Goal: Transaction & Acquisition: Purchase product/service

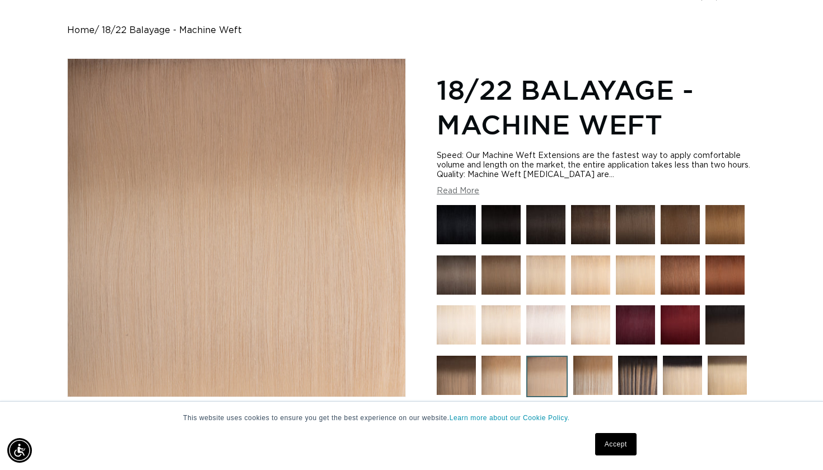
scroll to position [347, 0]
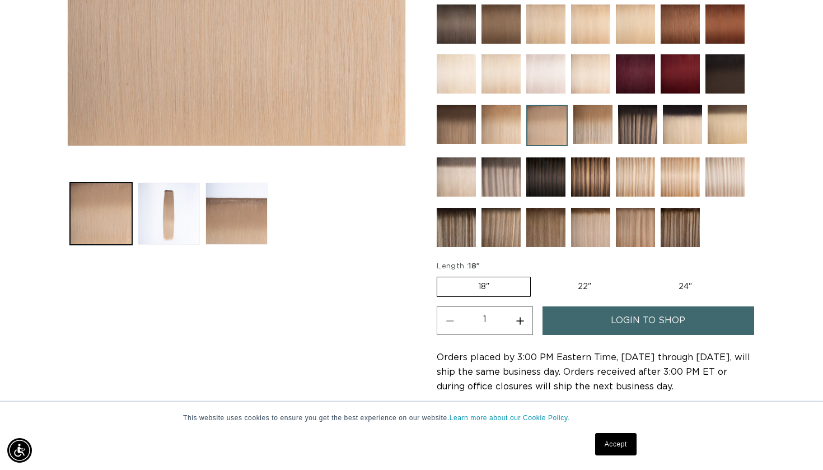
click at [693, 290] on label "24" Variant sold out or unavailable" at bounding box center [685, 286] width 95 height 19
click at [638, 275] on input "24" Variant sold out or unavailable" at bounding box center [638, 274] width 1 height 1
radio input "true"
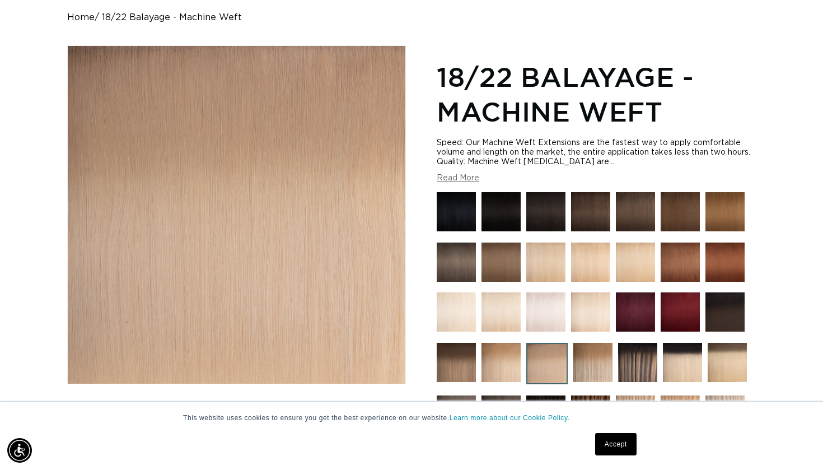
scroll to position [117, 0]
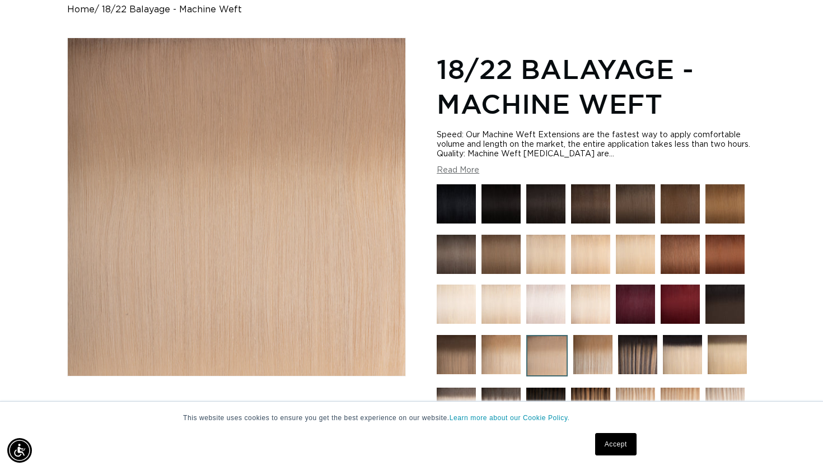
click at [459, 175] on button "Read More" at bounding box center [458, 171] width 43 height 10
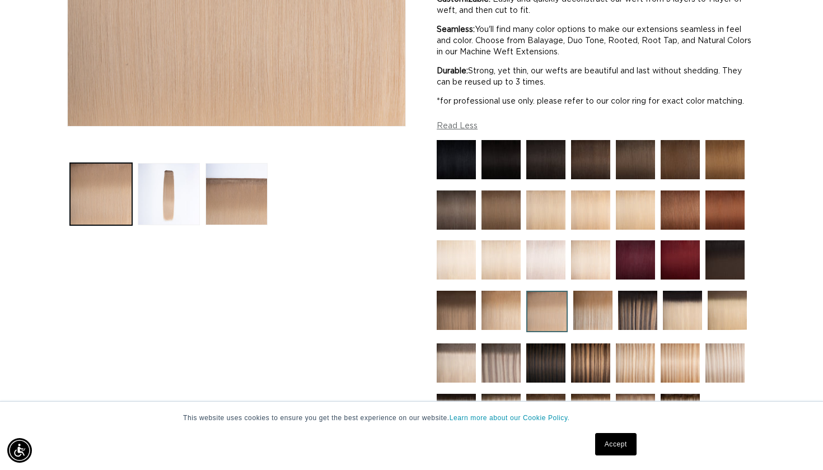
scroll to position [0, 0]
click at [617, 230] on img at bounding box center [635, 209] width 39 height 39
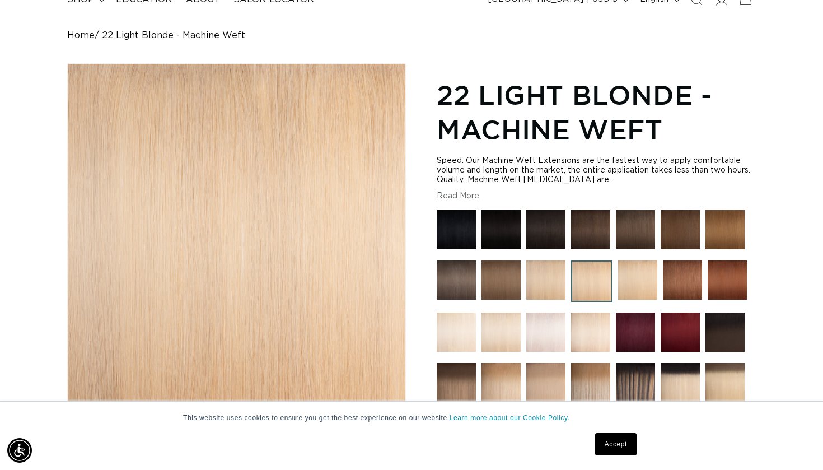
scroll to position [122, 0]
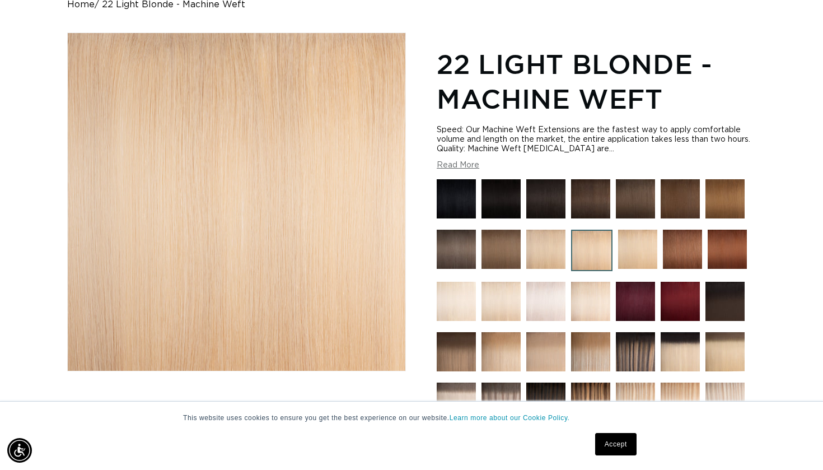
click at [553, 309] on img at bounding box center [545, 301] width 39 height 39
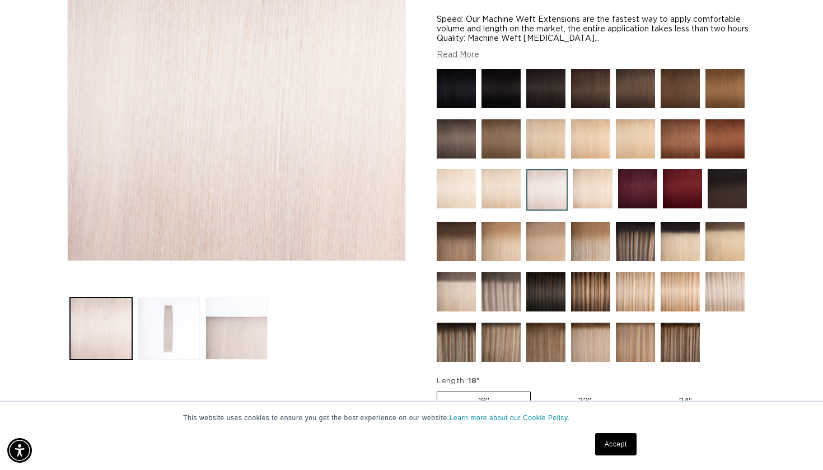
scroll to position [0, 744]
click at [717, 246] on img at bounding box center [725, 241] width 39 height 39
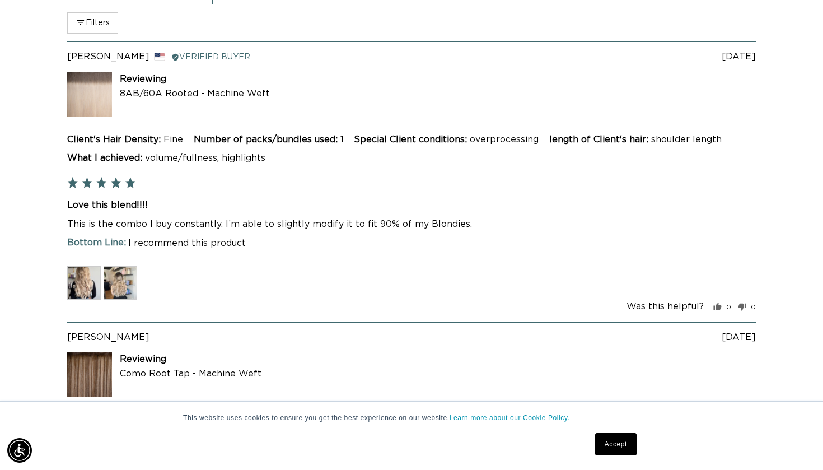
scroll to position [2493, 0]
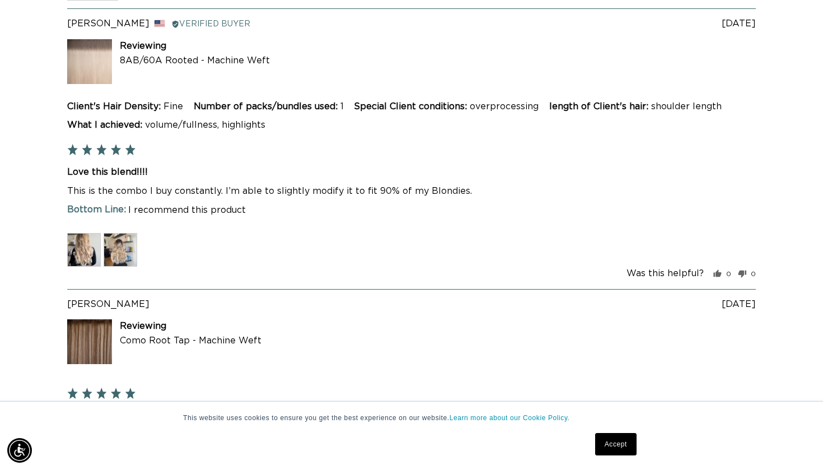
click at [106, 238] on img at bounding box center [121, 250] width 34 height 34
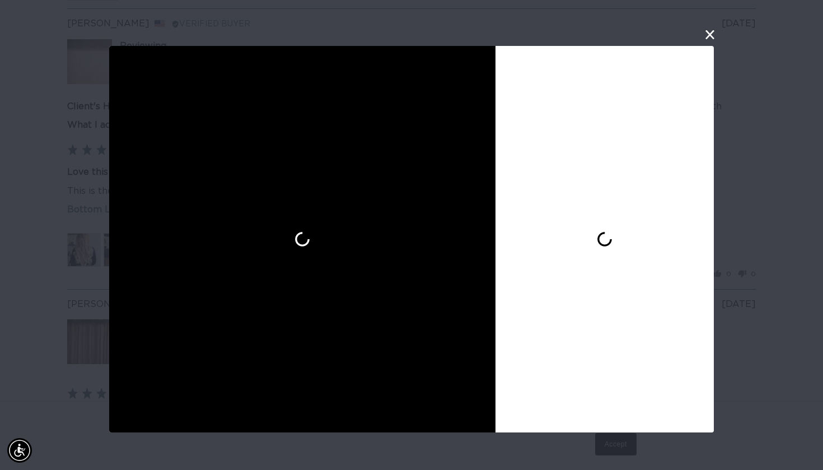
scroll to position [0, 744]
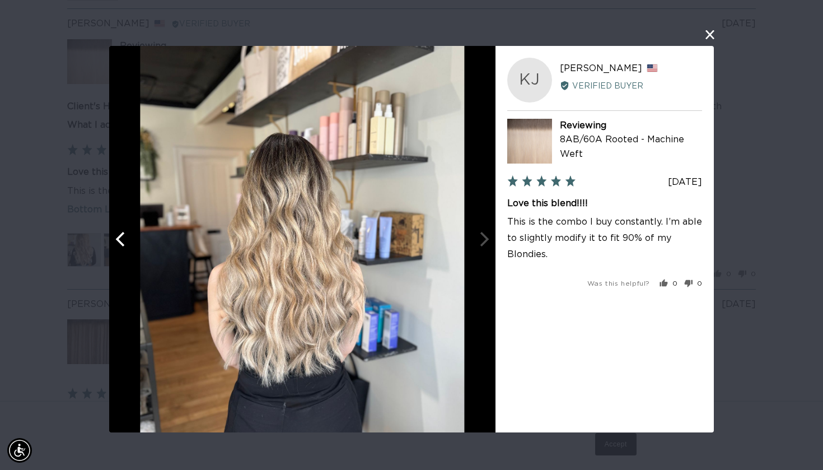
click at [157, 244] on img at bounding box center [302, 239] width 324 height 386
click at [122, 245] on icon "Previous" at bounding box center [119, 239] width 9 height 15
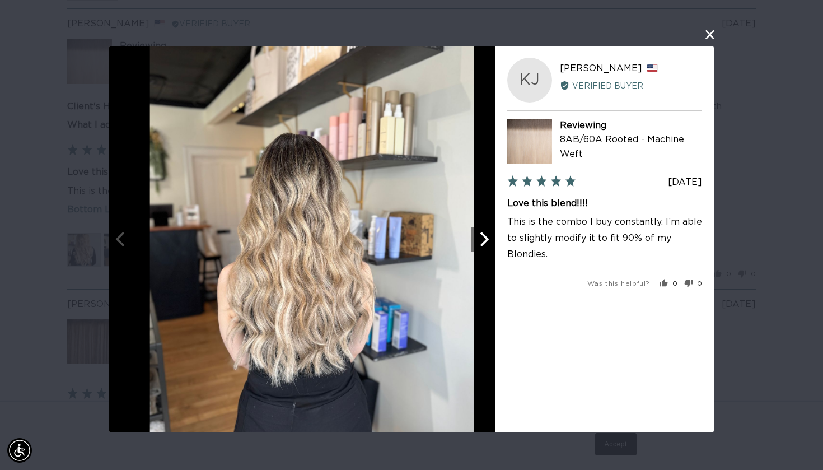
scroll to position [0, 1487]
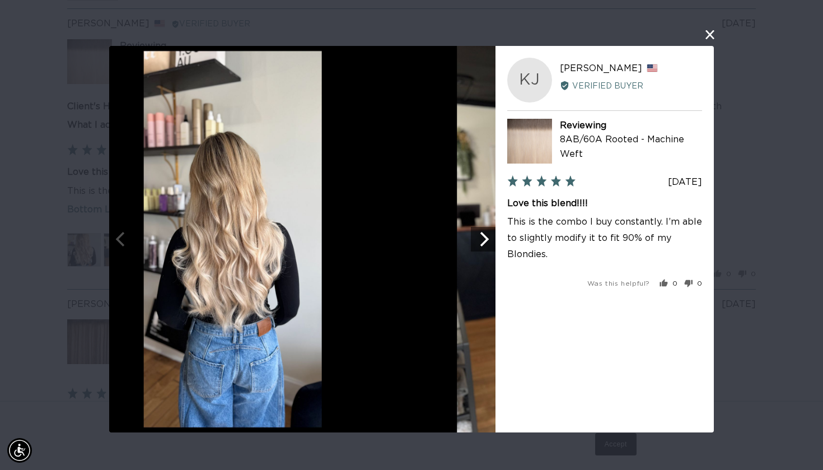
click at [122, 245] on div at bounding box center [233, 239] width 386 height 386
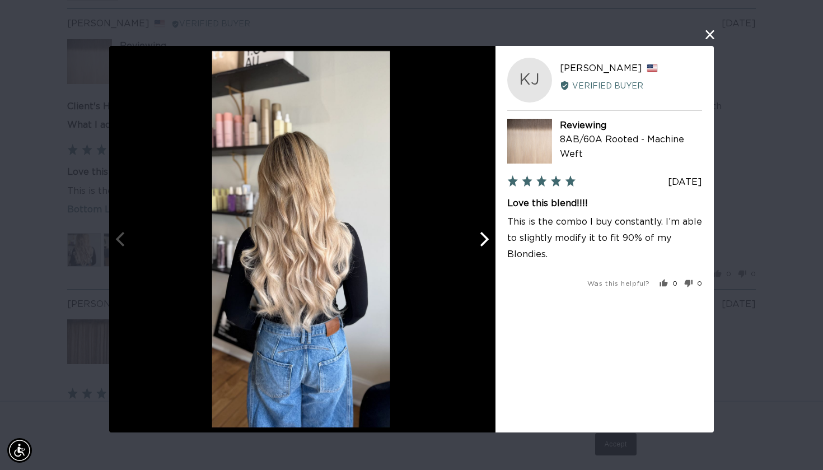
click at [122, 245] on div at bounding box center [301, 239] width 386 height 386
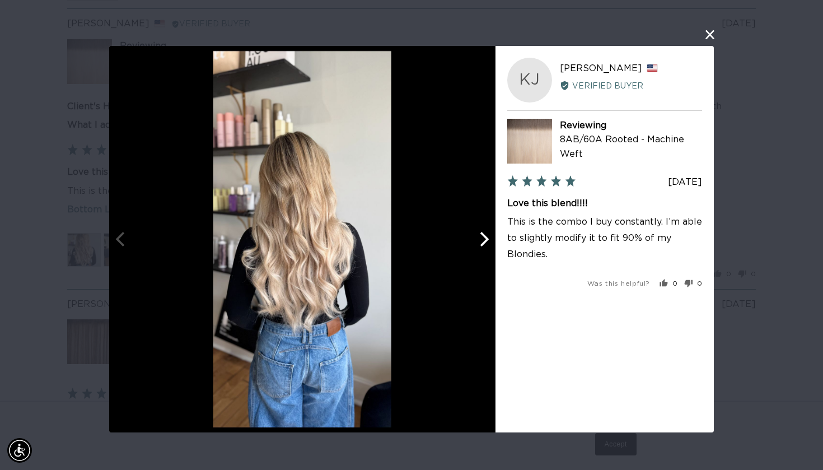
click at [482, 227] on button "Next" at bounding box center [483, 239] width 25 height 25
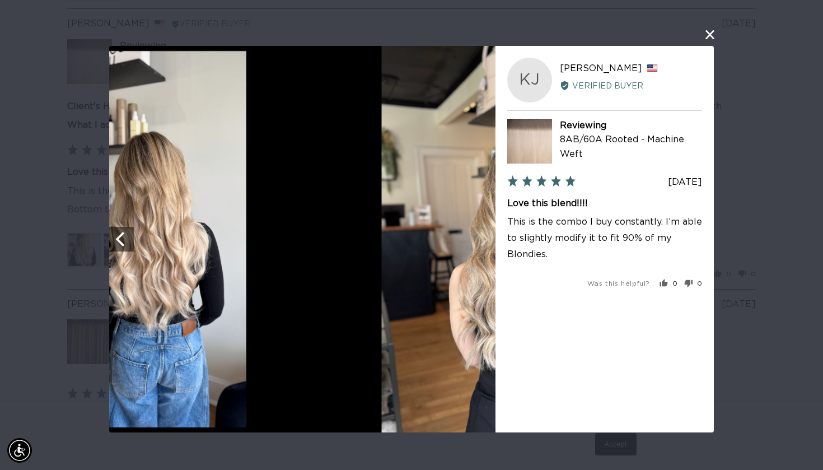
scroll to position [0, 0]
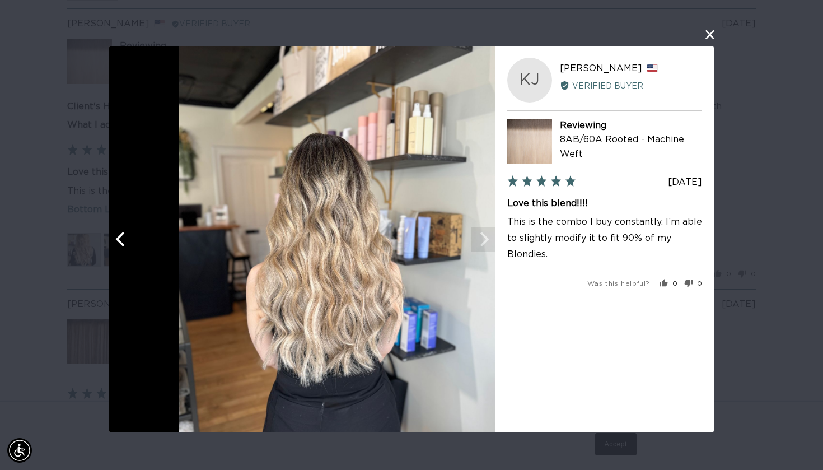
click at [482, 227] on img at bounding box center [341, 239] width 324 height 386
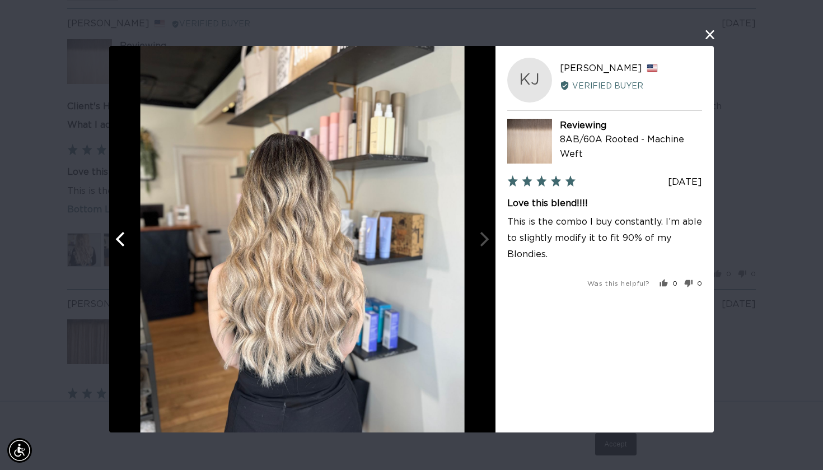
click at [482, 227] on div at bounding box center [302, 239] width 386 height 386
click at [712, 45] on div "User-Uploaded Media Gallery KJ Kim J. Reviewed by Kim J., from United States Ve…" at bounding box center [411, 235] width 823 height 470
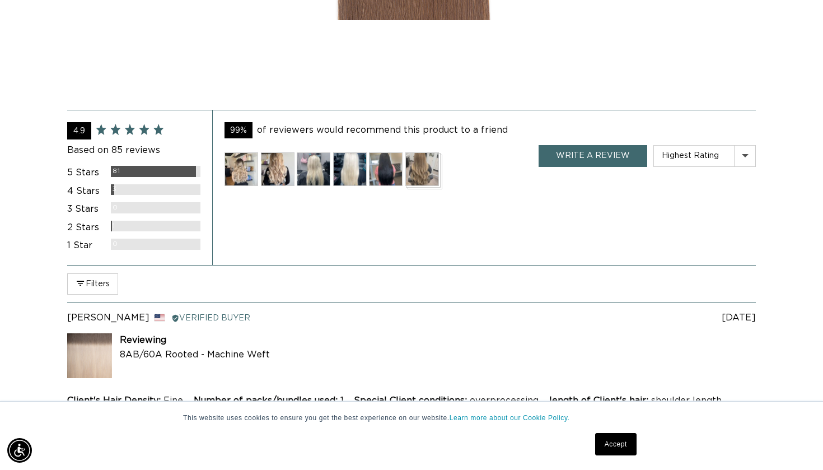
scroll to position [2103, 0]
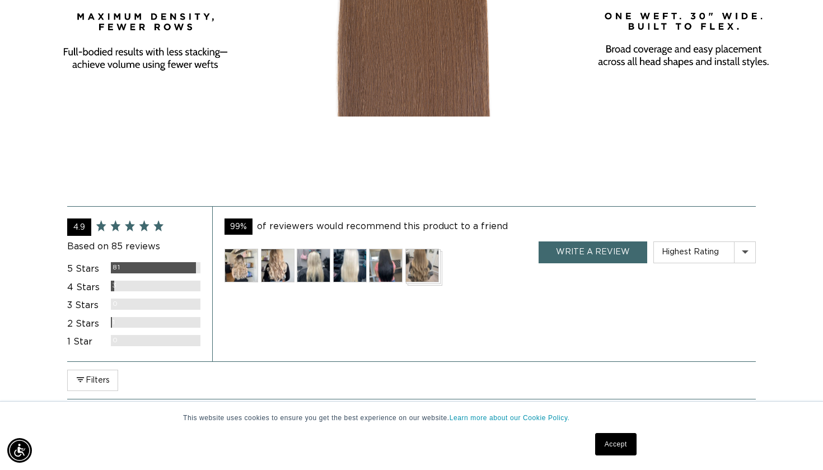
click at [437, 277] on img at bounding box center [422, 266] width 34 height 34
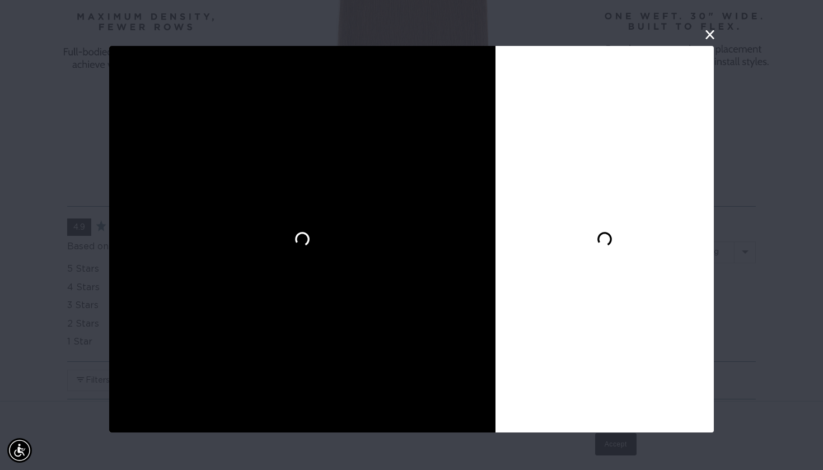
scroll to position [0, 1487]
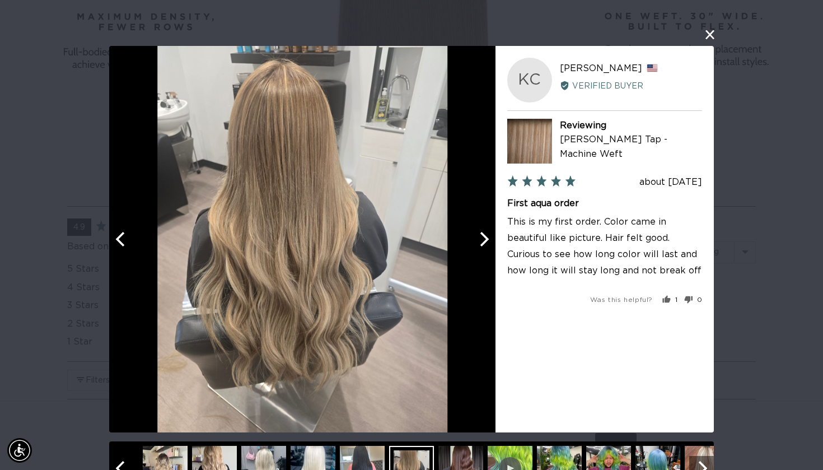
click at [478, 245] on icon "Next" at bounding box center [483, 239] width 15 height 15
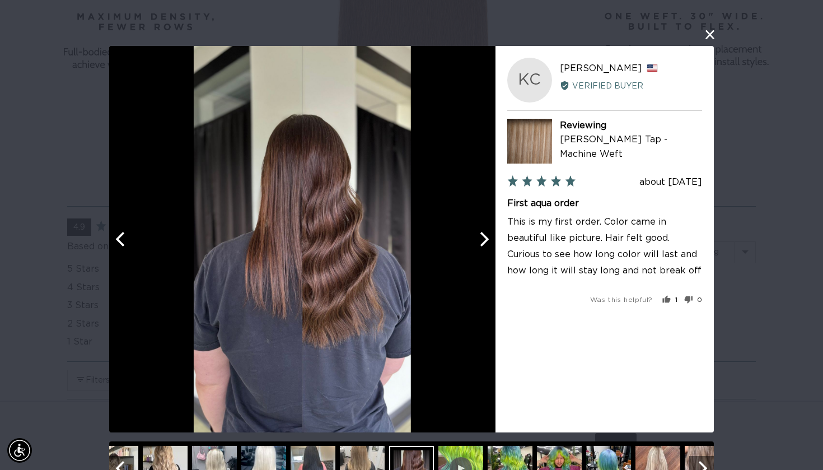
click at [478, 245] on icon "Next" at bounding box center [483, 239] width 15 height 15
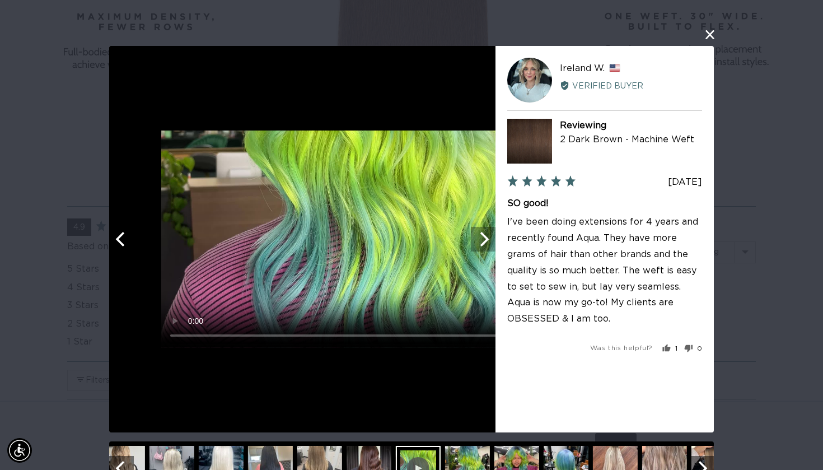
scroll to position [0, 0]
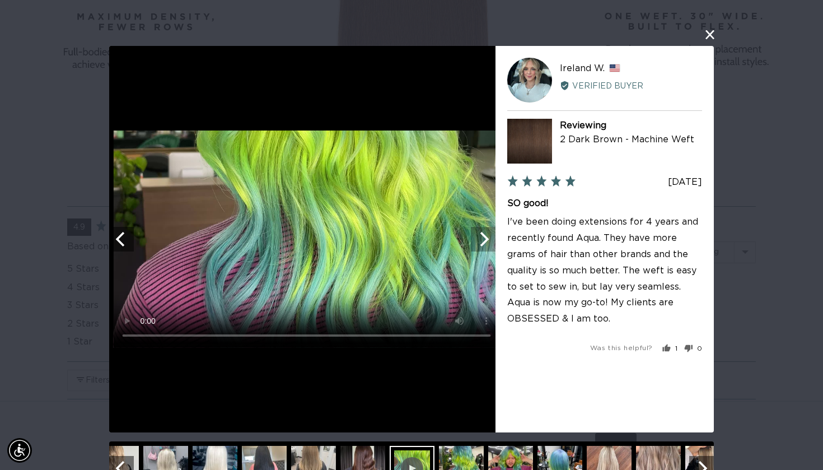
click at [478, 245] on icon "Next" at bounding box center [483, 239] width 15 height 15
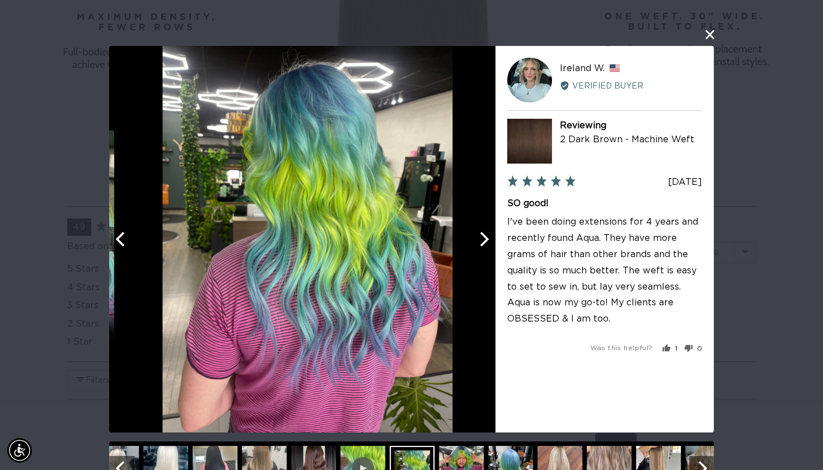
click at [478, 245] on icon "Next" at bounding box center [483, 239] width 15 height 15
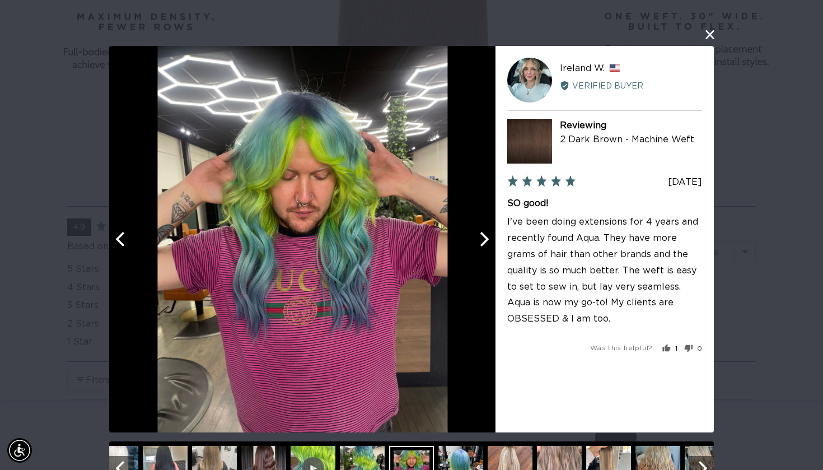
click at [478, 245] on icon "Next" at bounding box center [483, 239] width 15 height 15
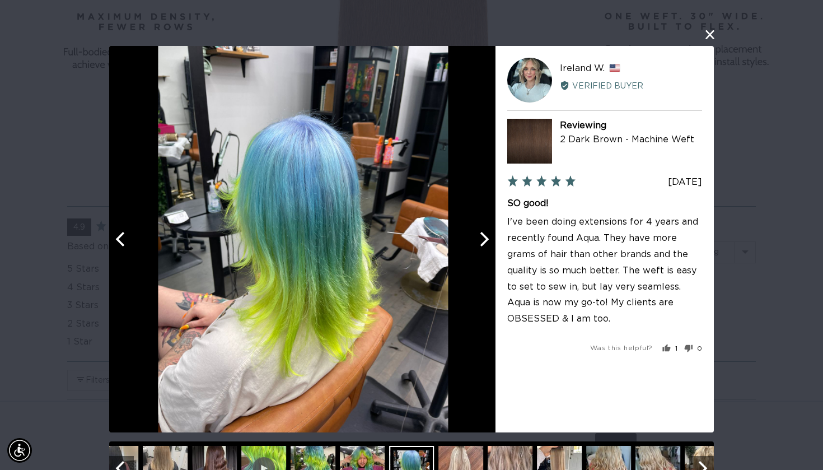
click at [478, 245] on icon "Next" at bounding box center [483, 239] width 15 height 15
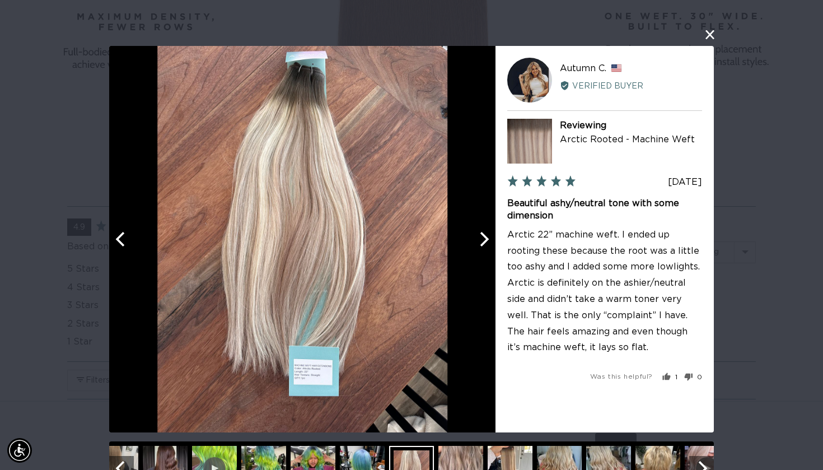
scroll to position [0, 1487]
click at [480, 246] on icon "Next" at bounding box center [483, 239] width 15 height 15
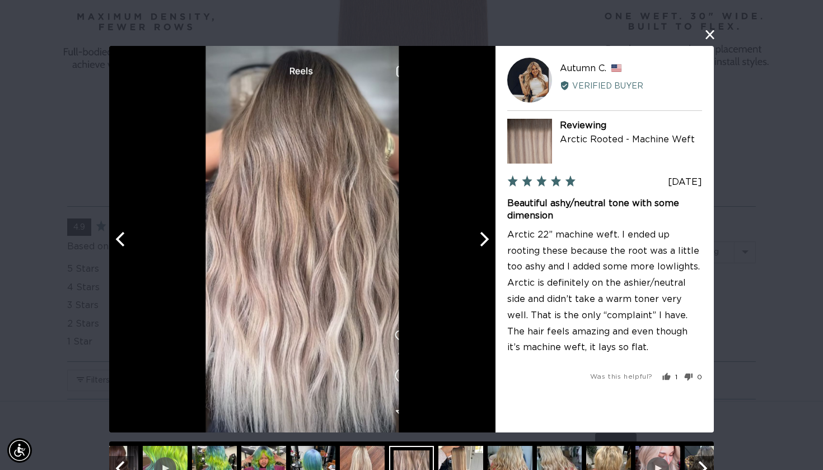
click at [480, 246] on icon "Next" at bounding box center [483, 239] width 15 height 15
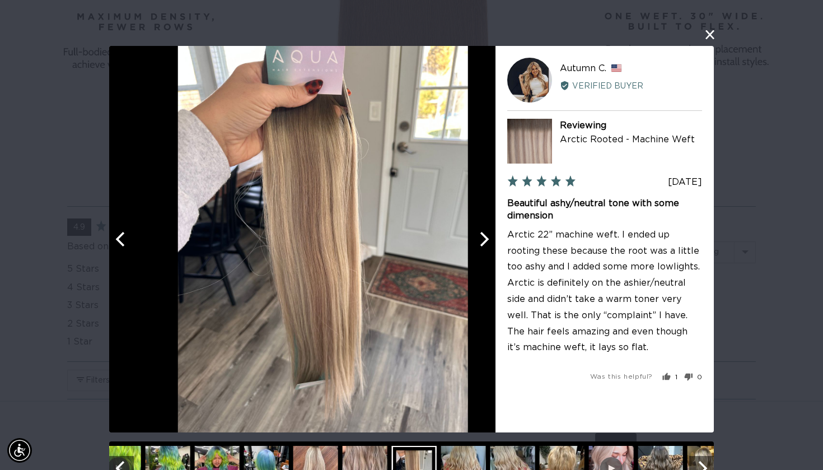
click at [480, 246] on icon "Next" at bounding box center [483, 239] width 15 height 15
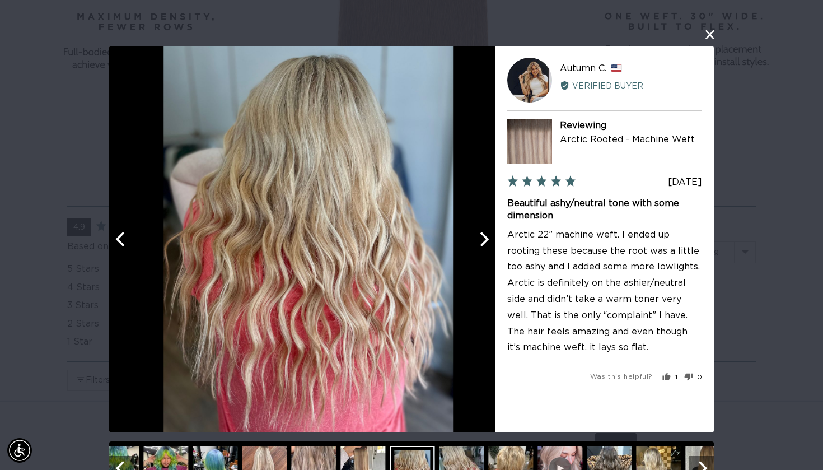
click at [480, 246] on icon "Next" at bounding box center [483, 239] width 15 height 15
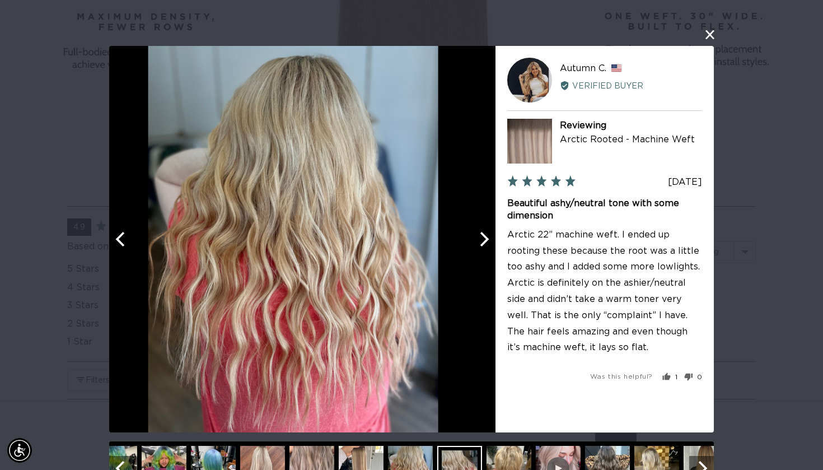
scroll to position [0, 0]
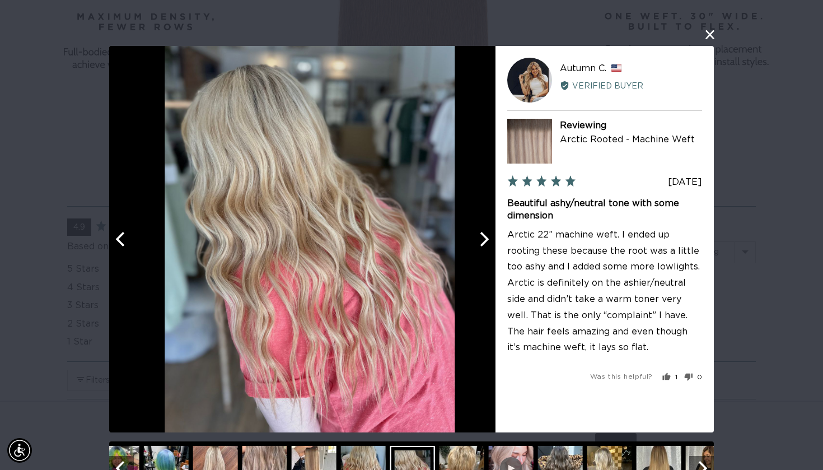
click at [480, 246] on icon "Next" at bounding box center [483, 239] width 15 height 15
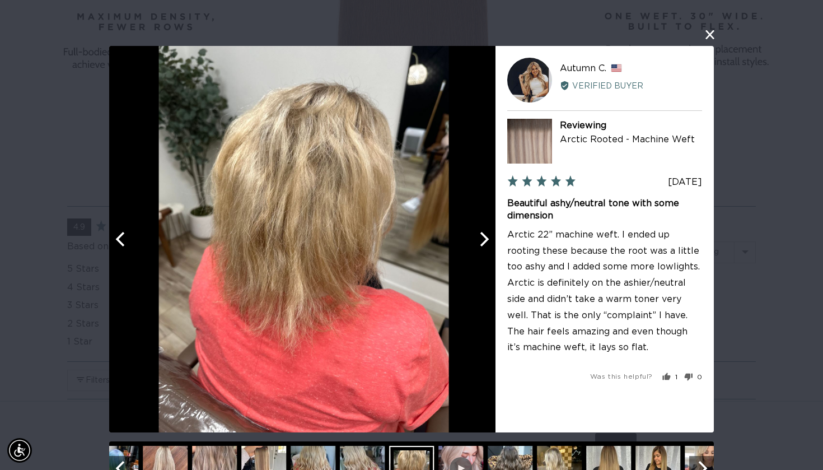
click at [480, 246] on icon "Next" at bounding box center [483, 239] width 15 height 15
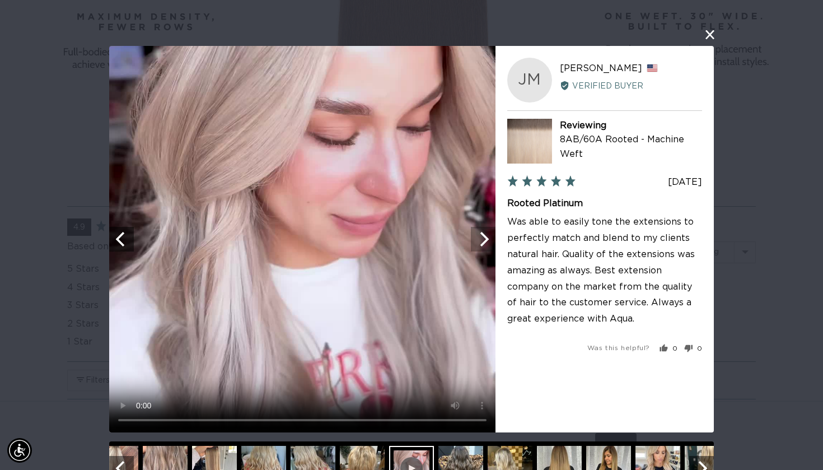
scroll to position [0, 744]
click at [480, 246] on icon "Next" at bounding box center [483, 239] width 15 height 15
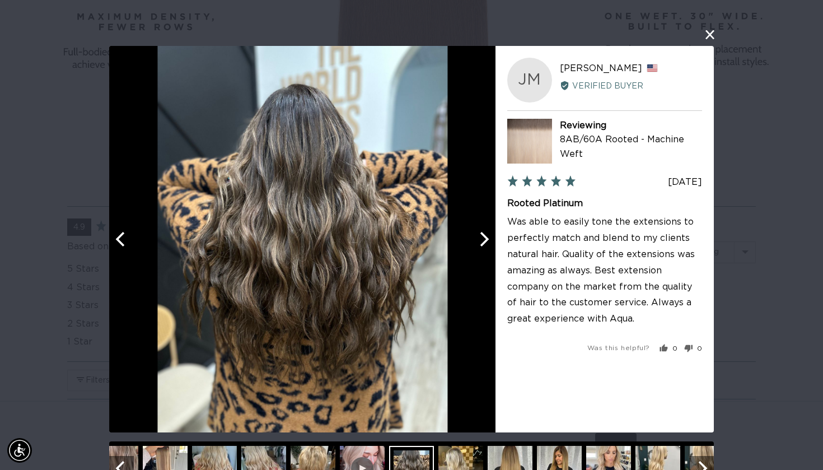
click at [474, 246] on button "Next" at bounding box center [483, 239] width 25 height 25
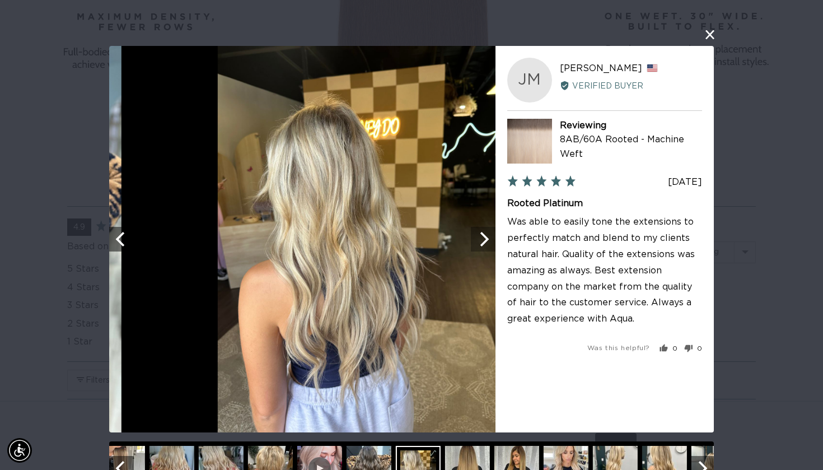
scroll to position [0, 1487]
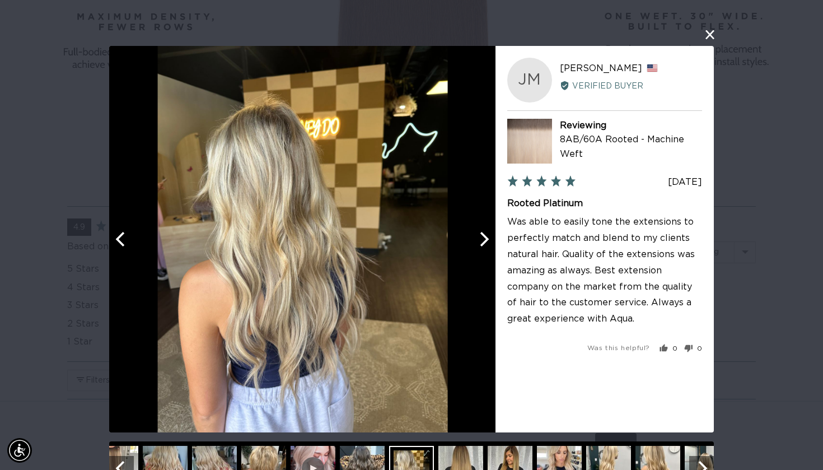
click at [474, 248] on button "Next" at bounding box center [483, 239] width 25 height 25
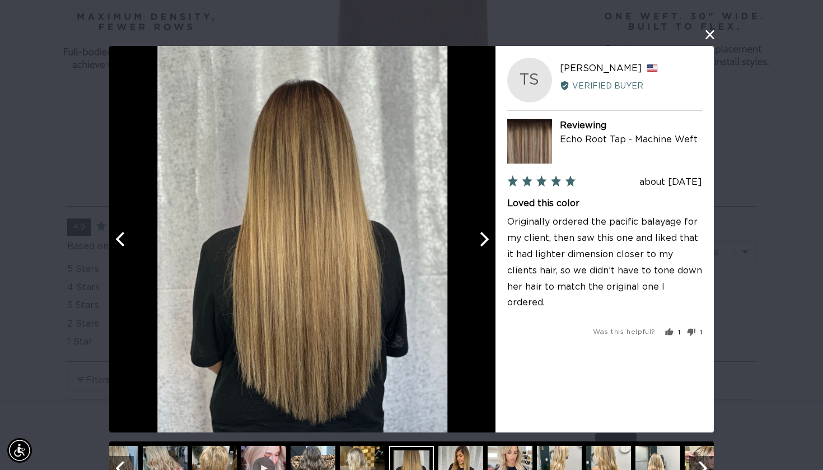
click at [474, 249] on button "Next" at bounding box center [483, 239] width 25 height 25
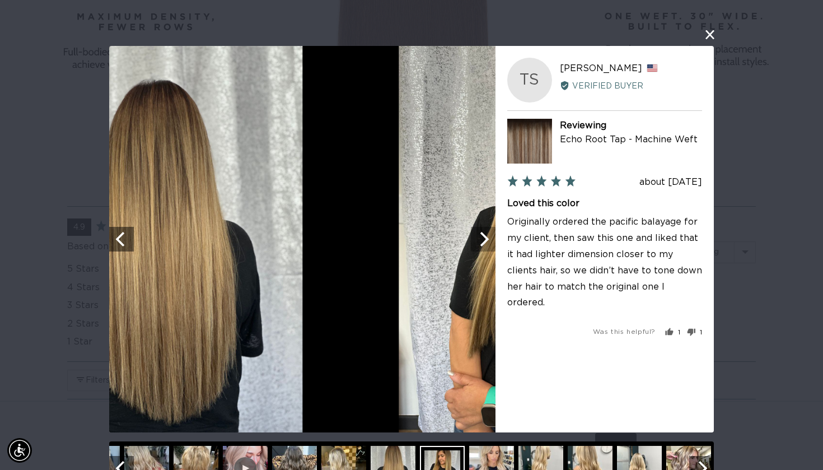
scroll to position [0, 0]
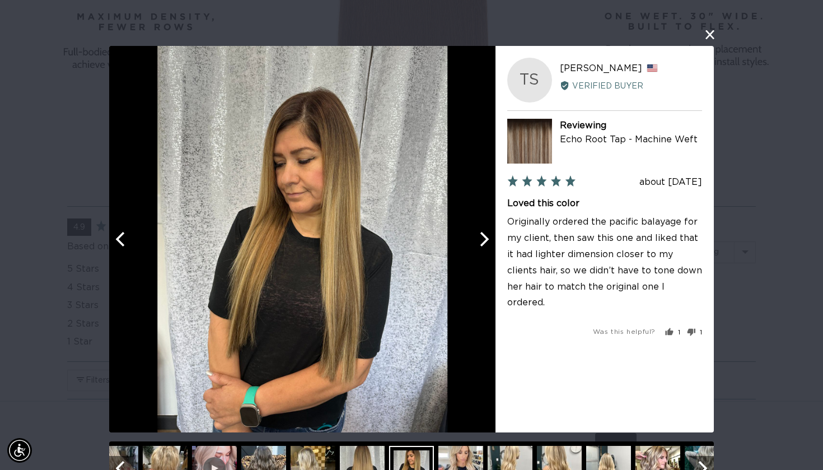
click at [474, 249] on button "Next" at bounding box center [483, 239] width 25 height 25
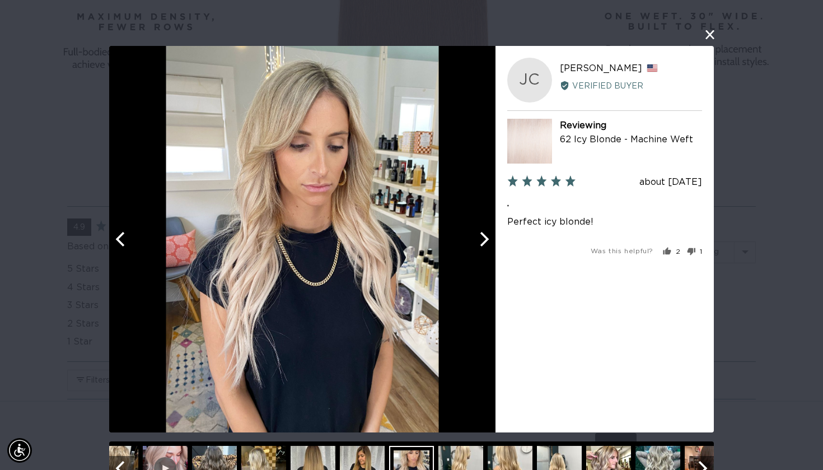
scroll to position [0, 744]
click at [474, 249] on button "Next" at bounding box center [483, 239] width 25 height 25
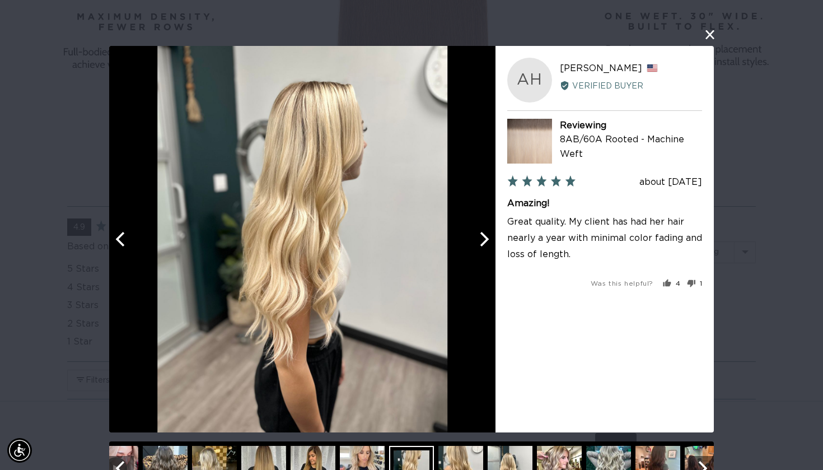
click at [474, 250] on button "Next" at bounding box center [483, 239] width 25 height 25
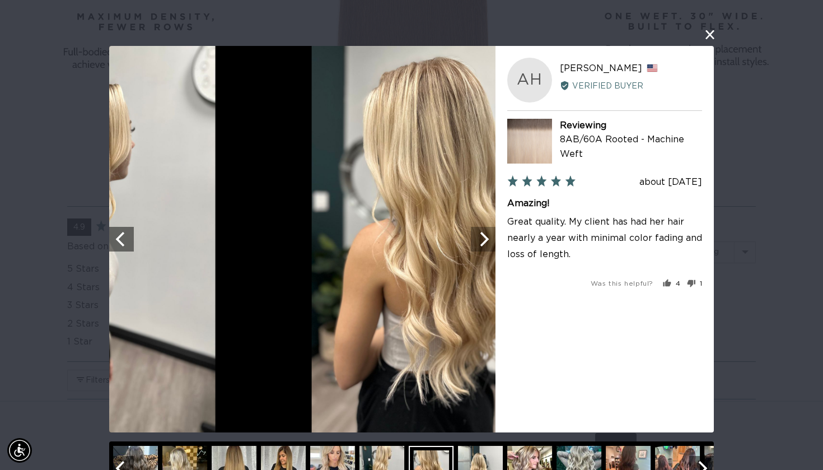
scroll to position [0, 1487]
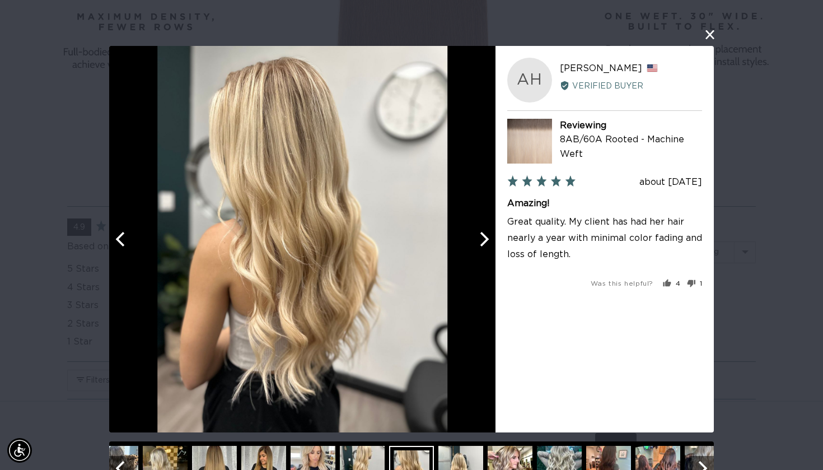
click at [471, 250] on button "Next" at bounding box center [483, 239] width 25 height 25
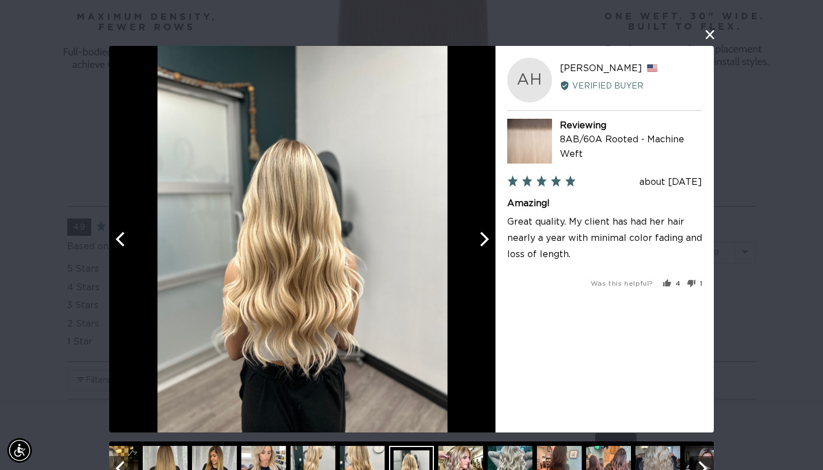
click at [471, 250] on button "Next" at bounding box center [483, 239] width 25 height 25
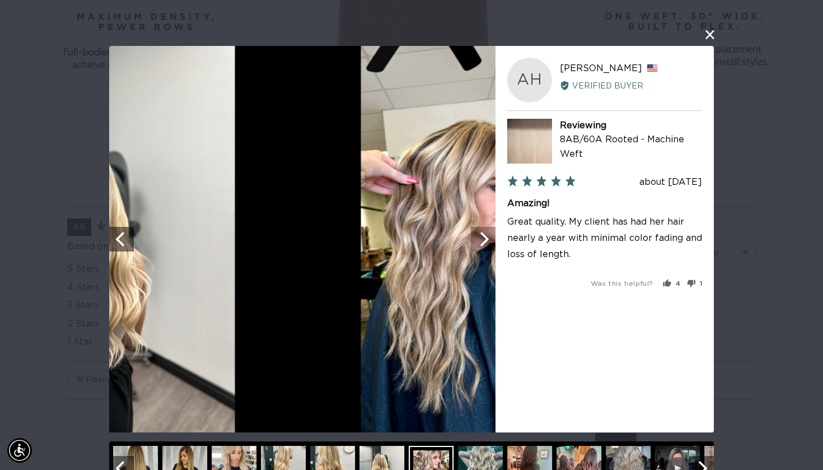
scroll to position [0, 0]
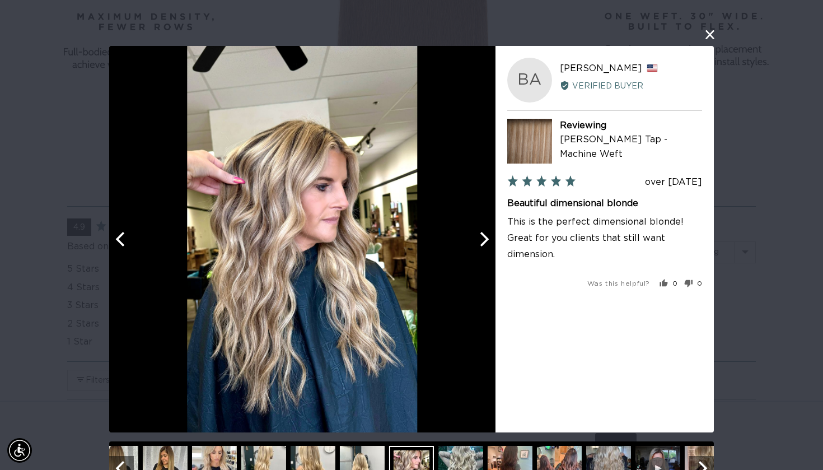
click at [471, 250] on button "Next" at bounding box center [483, 239] width 25 height 25
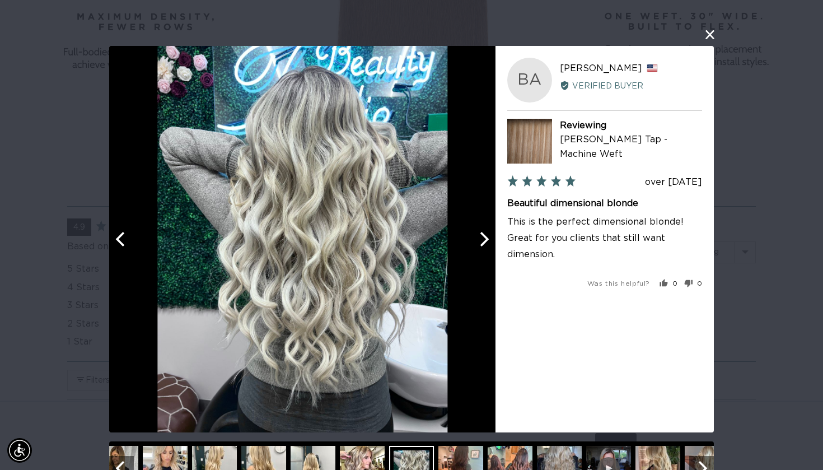
scroll to position [0, 744]
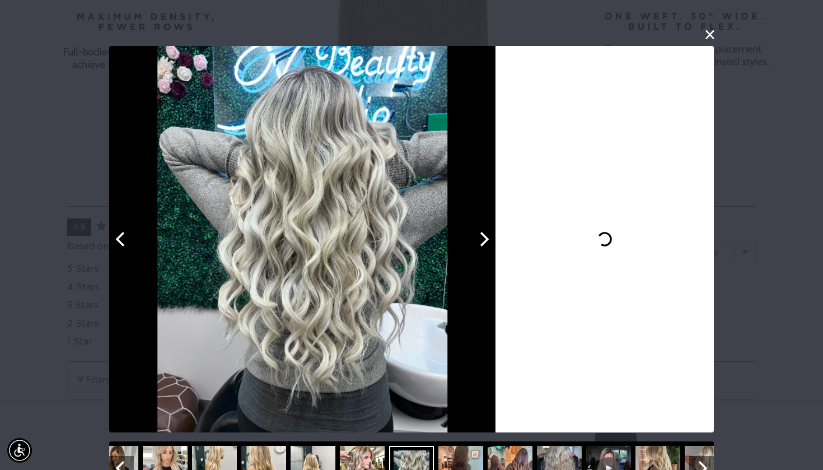
click at [473, 251] on button "Next" at bounding box center [483, 239] width 25 height 25
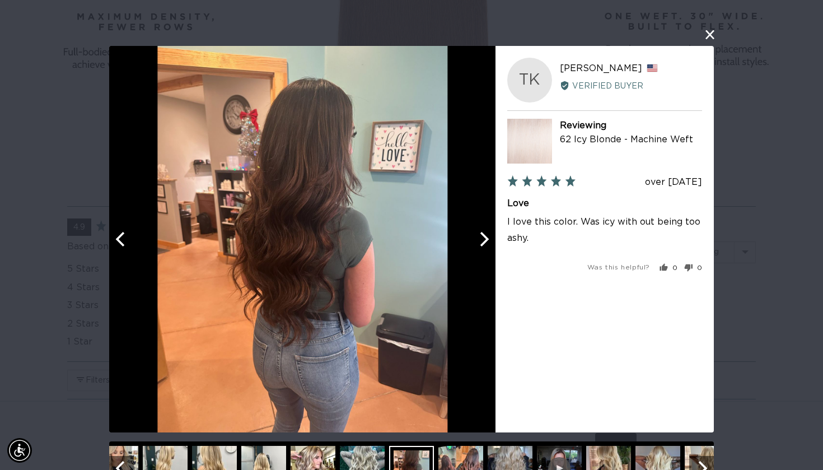
click at [473, 251] on button "Next" at bounding box center [483, 239] width 25 height 25
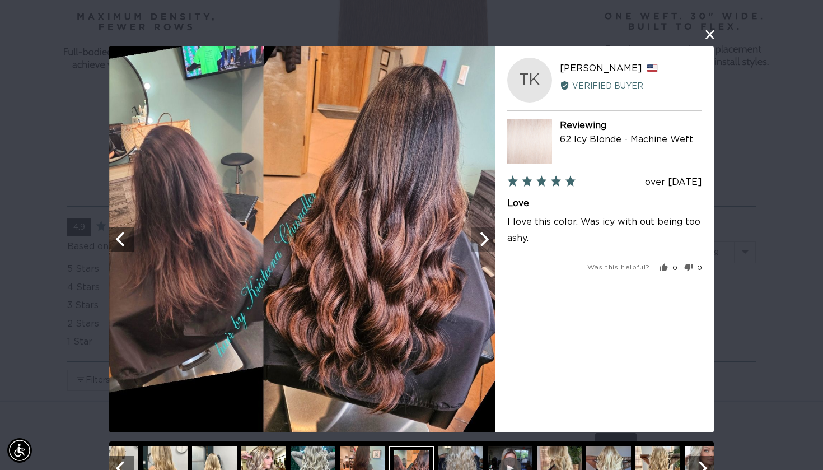
click at [473, 251] on button "Next" at bounding box center [483, 239] width 25 height 25
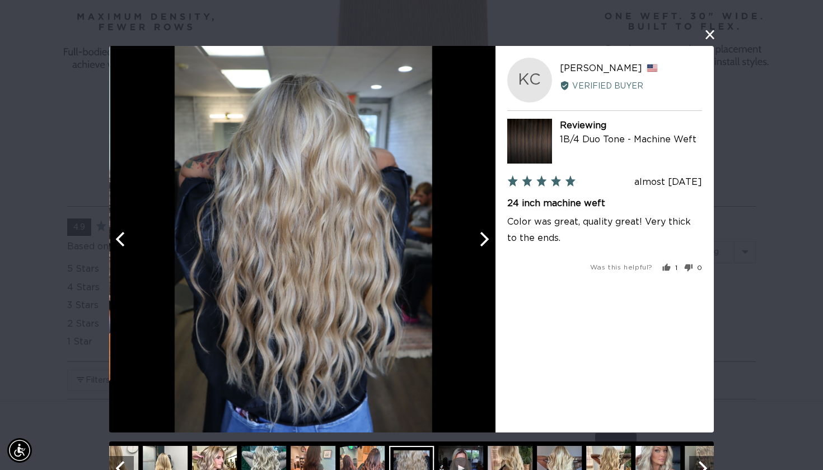
scroll to position [0, 1487]
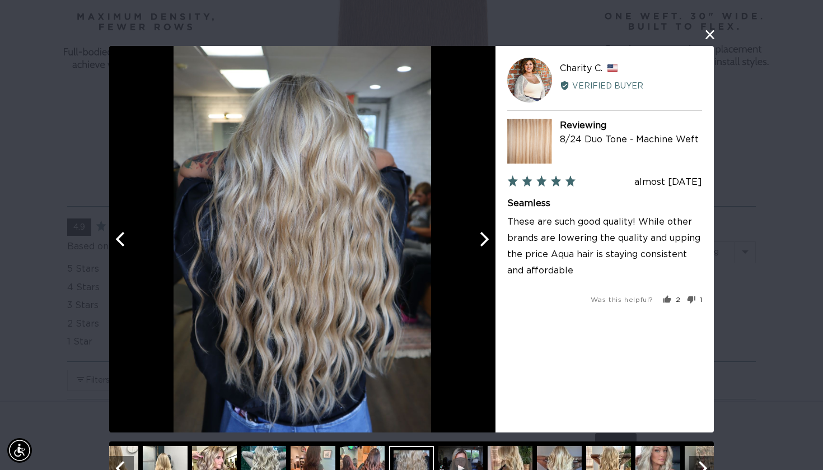
click at [473, 251] on button "Next" at bounding box center [483, 239] width 25 height 25
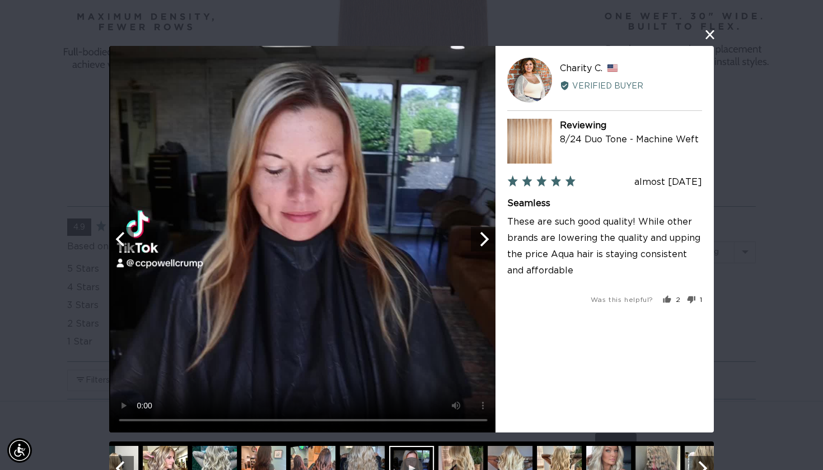
click at [474, 254] on video "Your browser doesn't support HTML5 videos." at bounding box center [303, 239] width 386 height 386
click at [492, 231] on button "Next" at bounding box center [483, 239] width 25 height 25
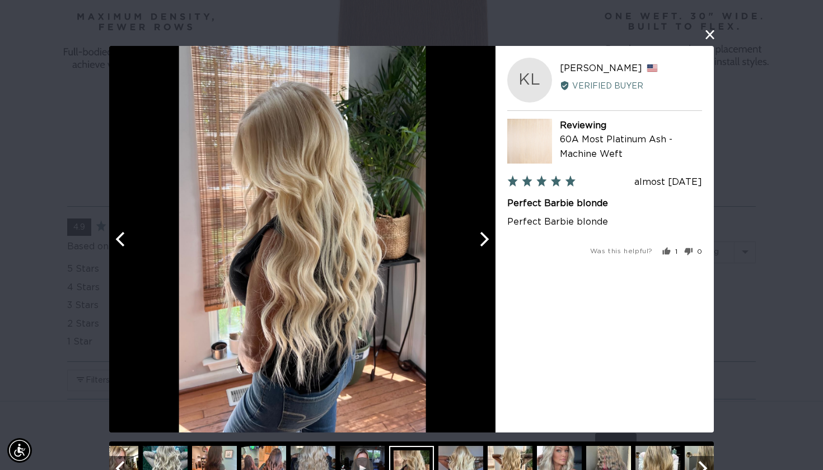
click at [508, 231] on div "Your browser doesn't support HTML5 videos. Your browser doesn't support HTML5 v…" at bounding box center [411, 239] width 605 height 386
click at [487, 236] on icon "Next" at bounding box center [483, 239] width 15 height 15
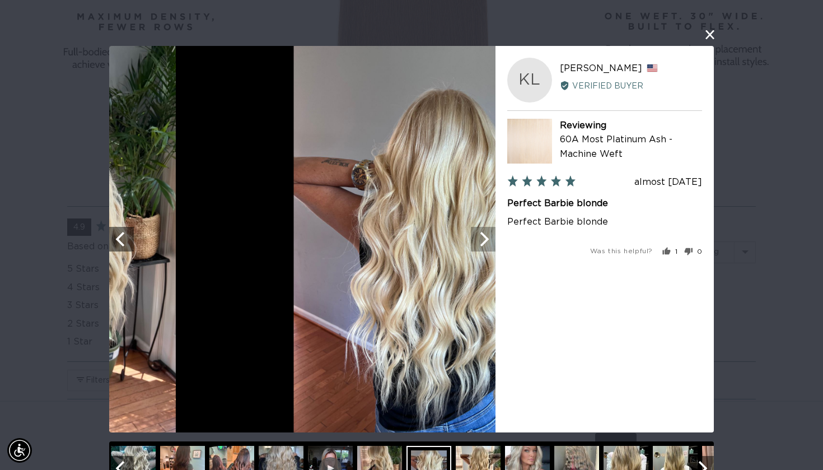
scroll to position [0, 744]
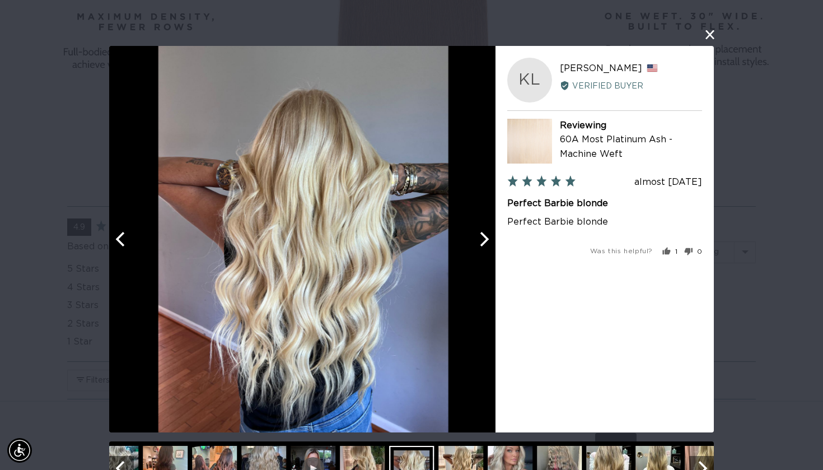
click at [491, 236] on icon "Next" at bounding box center [483, 239] width 15 height 15
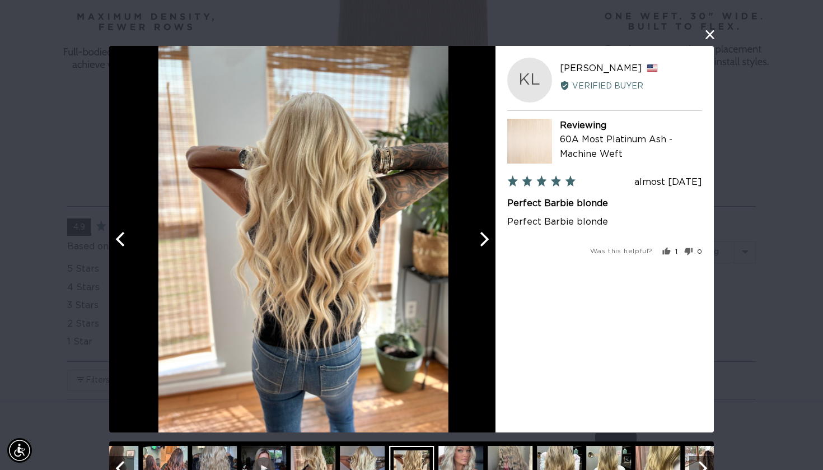
click at [492, 237] on button "Next" at bounding box center [483, 239] width 25 height 25
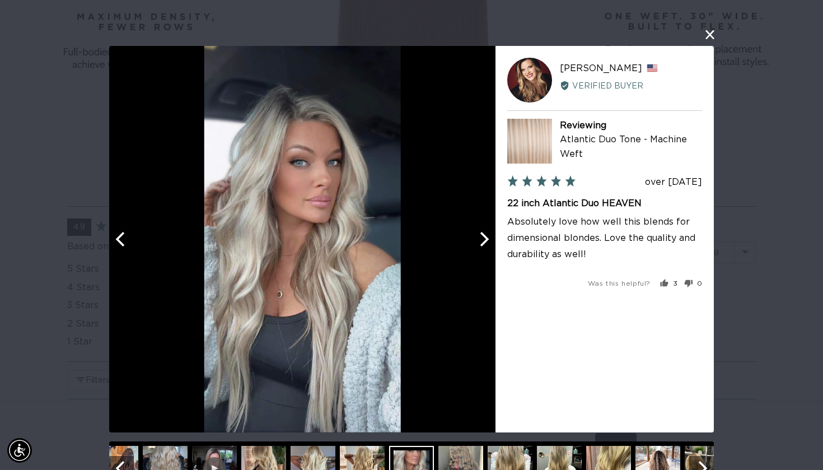
scroll to position [0, 1487]
click at [492, 238] on button "Next" at bounding box center [483, 239] width 25 height 25
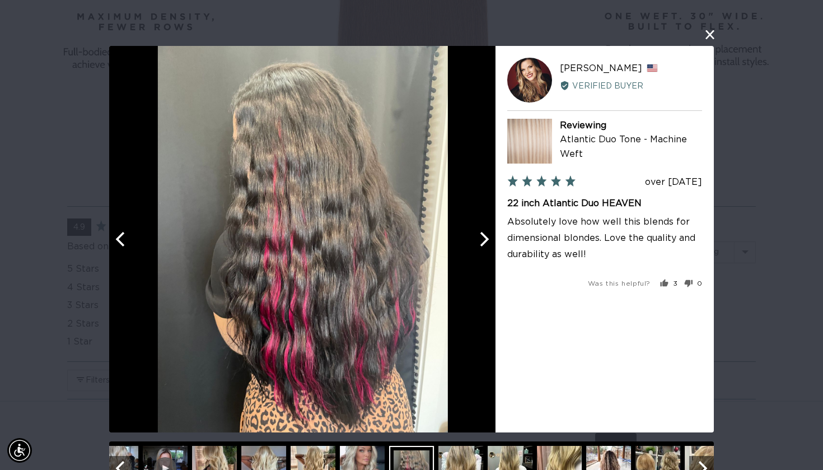
click at [493, 238] on button "Next" at bounding box center [483, 239] width 25 height 25
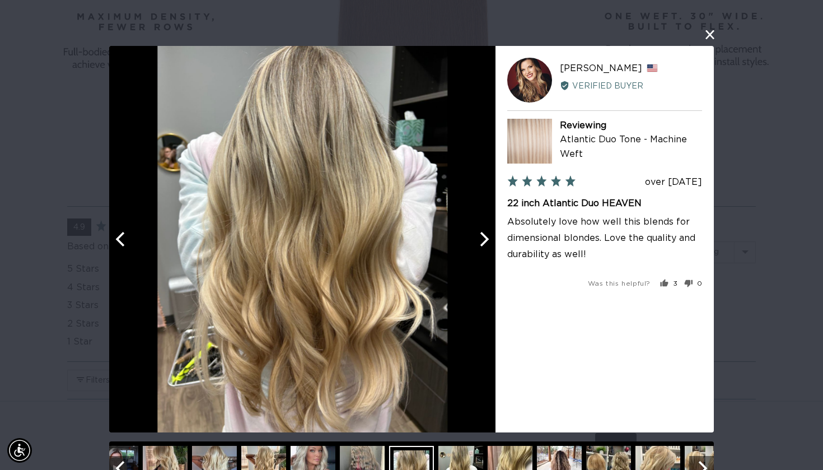
scroll to position [0, 0]
click at [493, 238] on button "Next" at bounding box center [483, 239] width 25 height 25
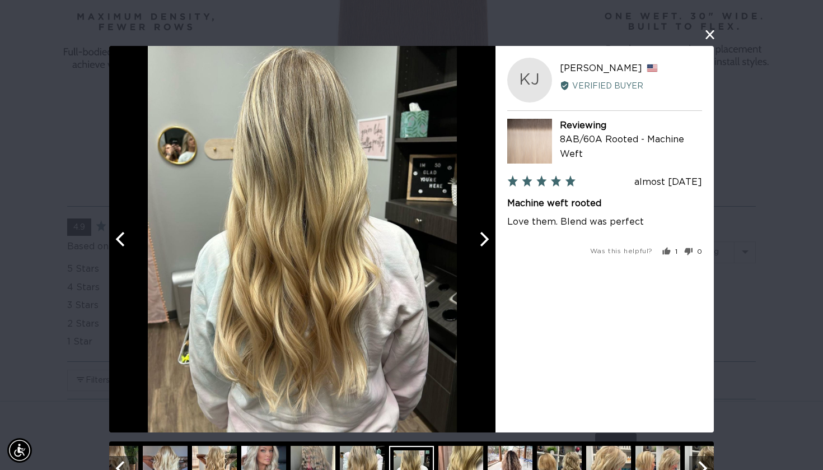
scroll to position [0, 744]
click at [492, 237] on button "Next" at bounding box center [483, 239] width 25 height 25
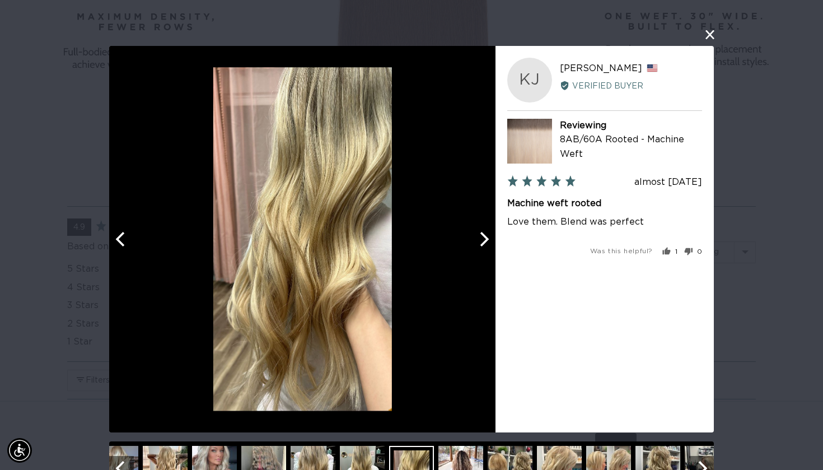
click at [492, 237] on button "Next" at bounding box center [483, 239] width 25 height 25
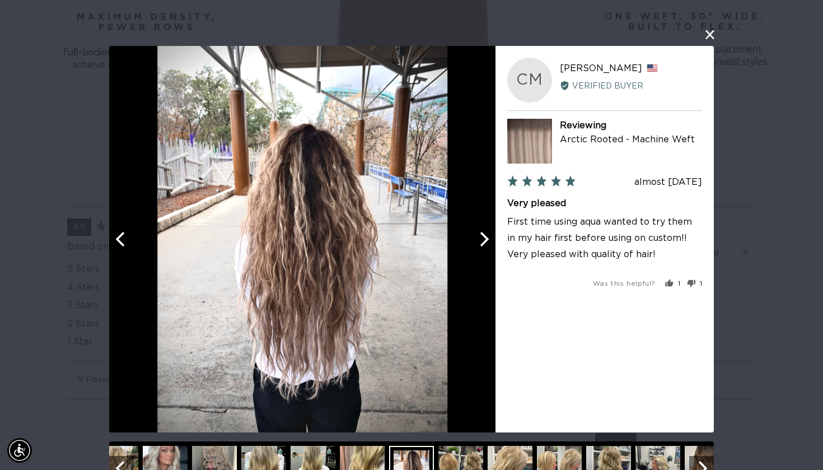
scroll to position [0, 1487]
click at [483, 237] on icon "Next" at bounding box center [483, 239] width 15 height 15
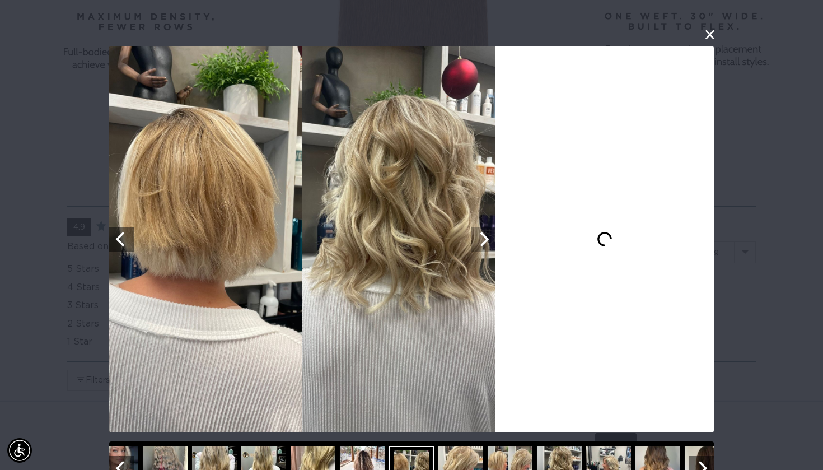
click at [483, 237] on icon "Next" at bounding box center [483, 239] width 15 height 15
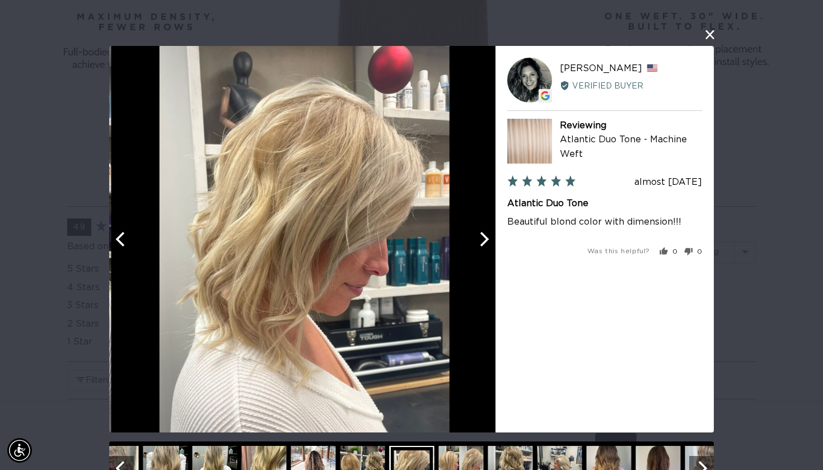
scroll to position [0, 0]
click at [483, 237] on icon "Next" at bounding box center [483, 239] width 15 height 15
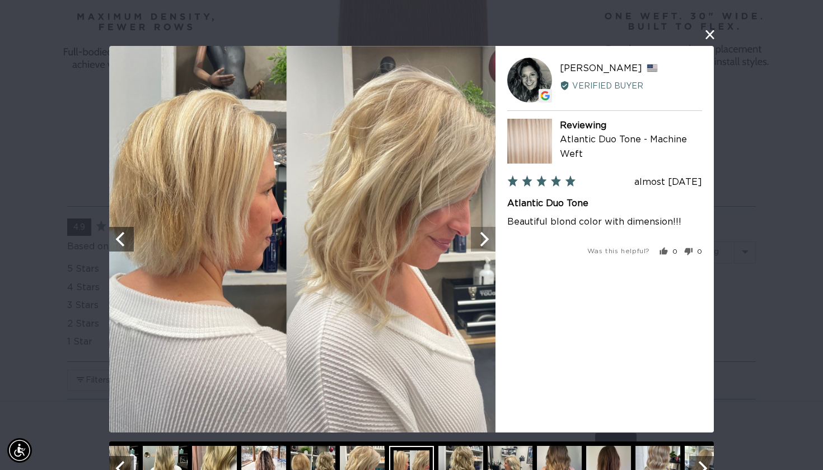
scroll to position [0, 744]
click at [491, 240] on icon "Next" at bounding box center [483, 239] width 15 height 15
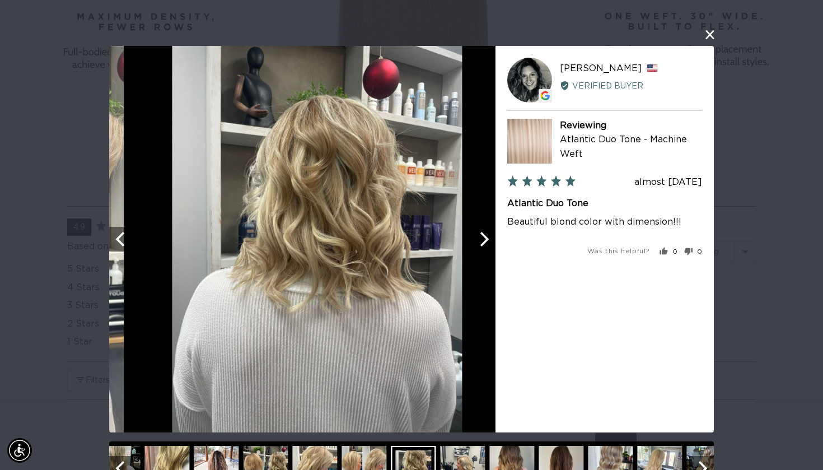
scroll to position [0, 1487]
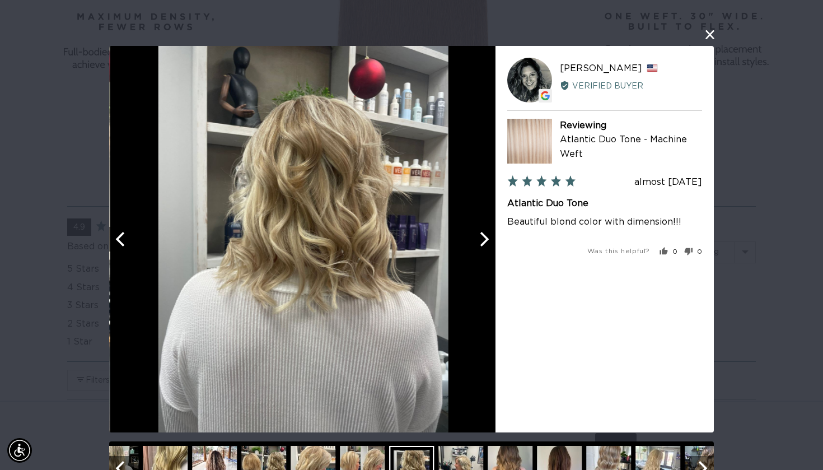
click at [491, 241] on icon "Next" at bounding box center [483, 239] width 15 height 15
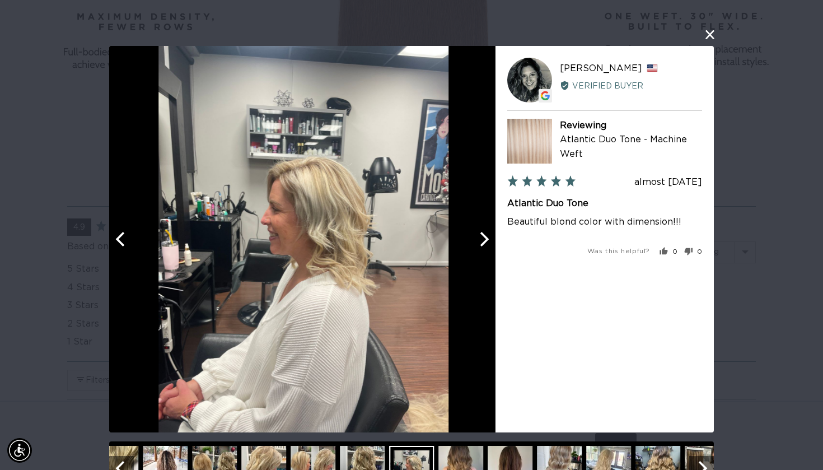
click at [491, 241] on icon "Next" at bounding box center [483, 239] width 15 height 15
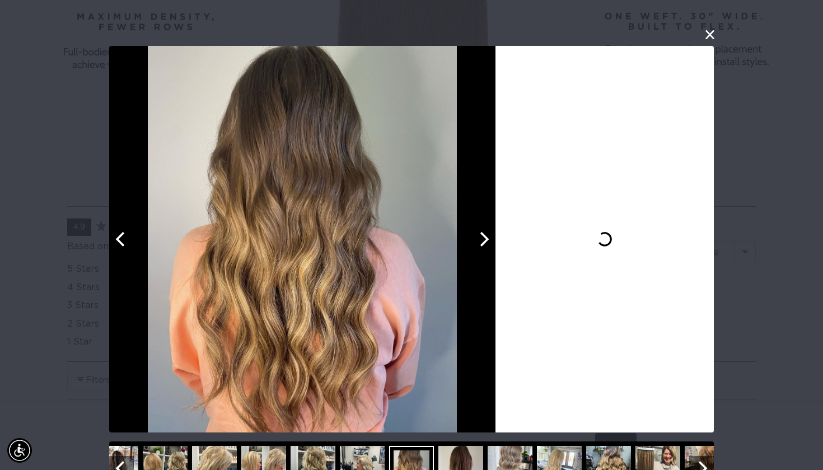
click at [491, 241] on icon "Next" at bounding box center [483, 239] width 15 height 15
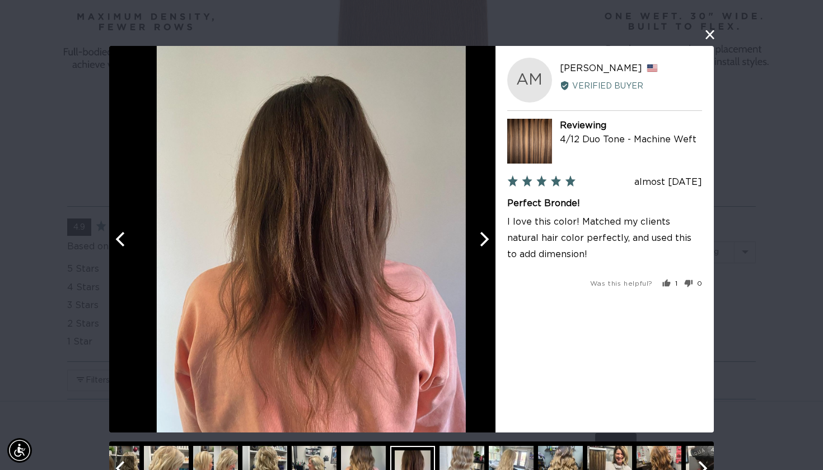
scroll to position [0, 0]
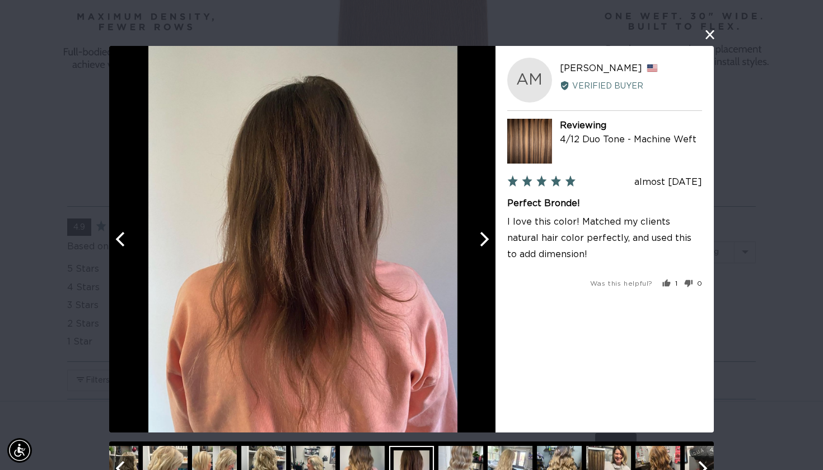
click at [491, 241] on icon "Next" at bounding box center [483, 239] width 15 height 15
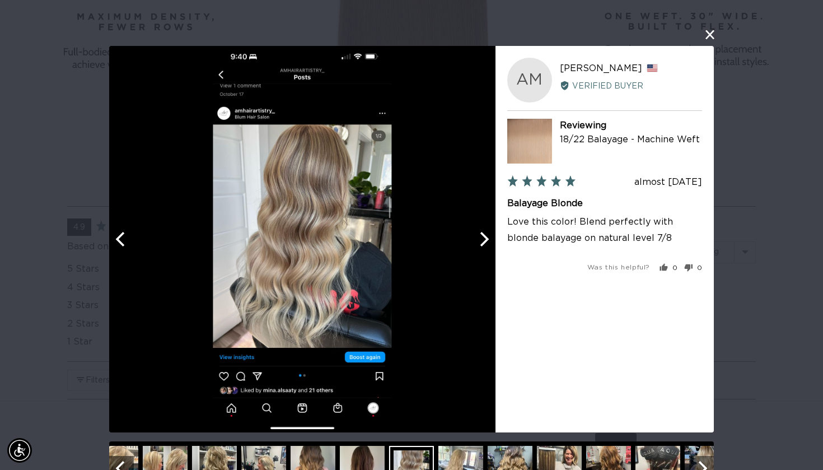
click at [491, 241] on icon "Next" at bounding box center [483, 239] width 15 height 15
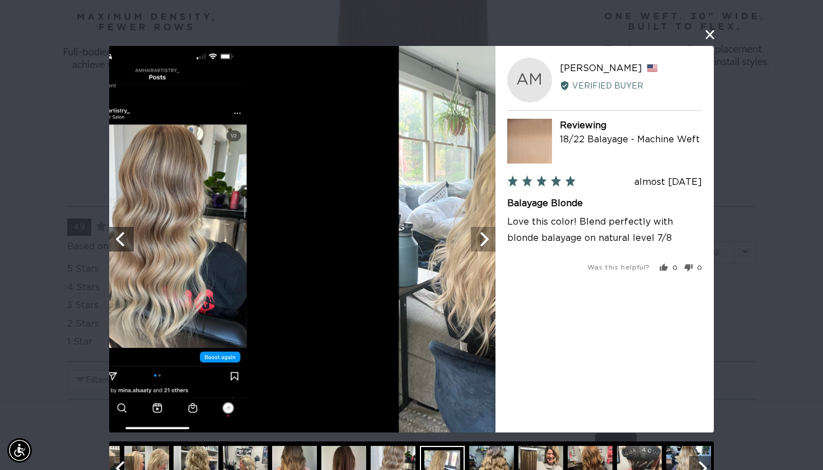
scroll to position [0, 744]
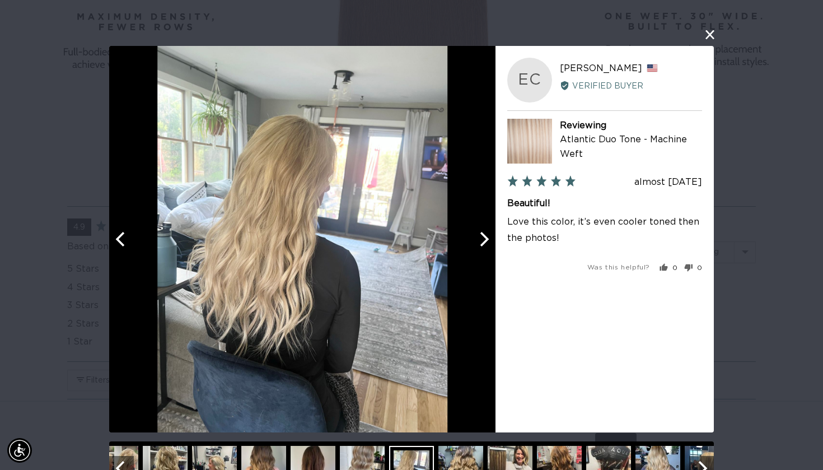
click at [491, 242] on icon "Next" at bounding box center [483, 239] width 15 height 15
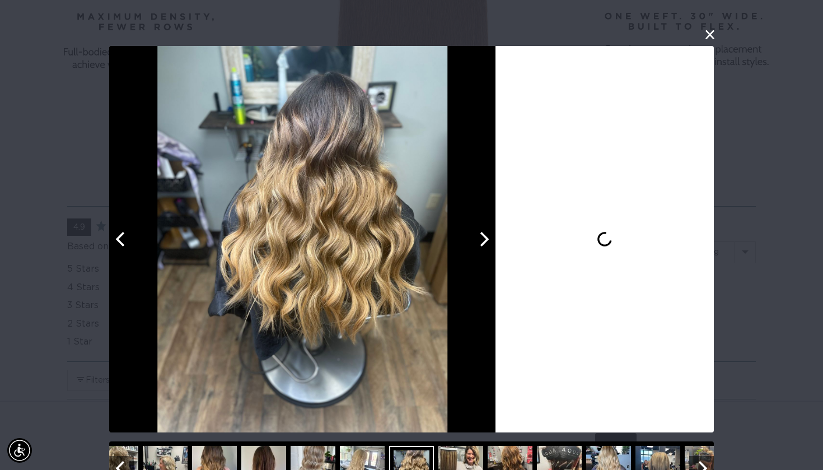
click at [491, 242] on icon "Next" at bounding box center [483, 239] width 15 height 15
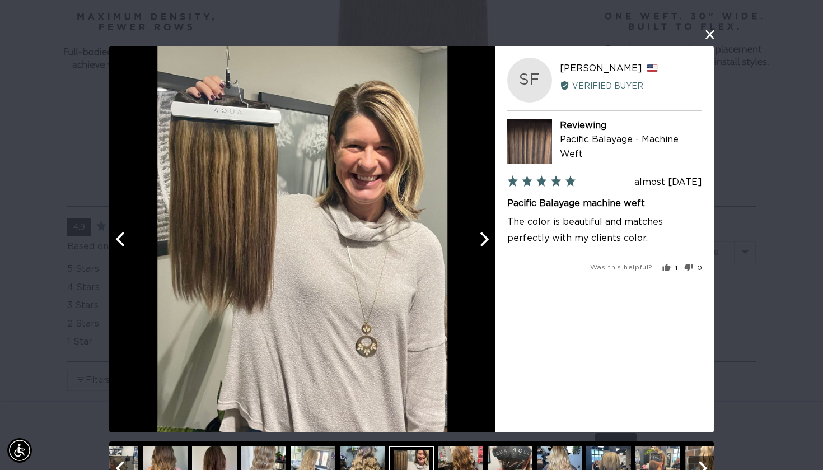
scroll to position [0, 0]
click at [491, 242] on icon "Next" at bounding box center [483, 239] width 15 height 15
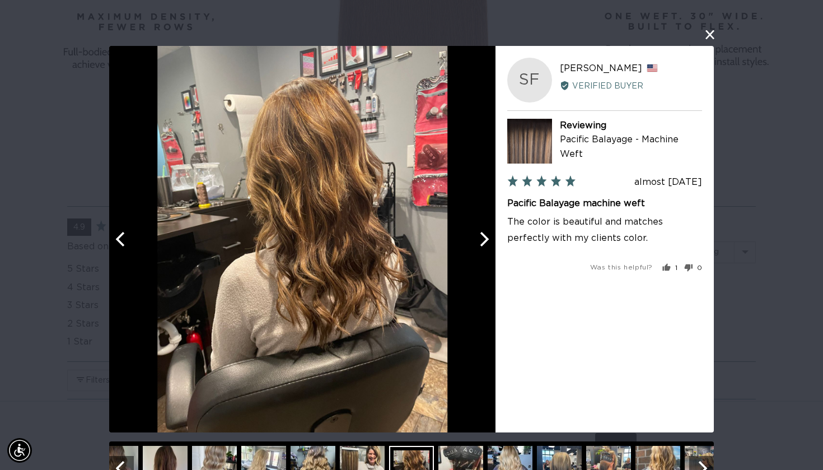
click at [491, 243] on icon "Next" at bounding box center [483, 239] width 15 height 15
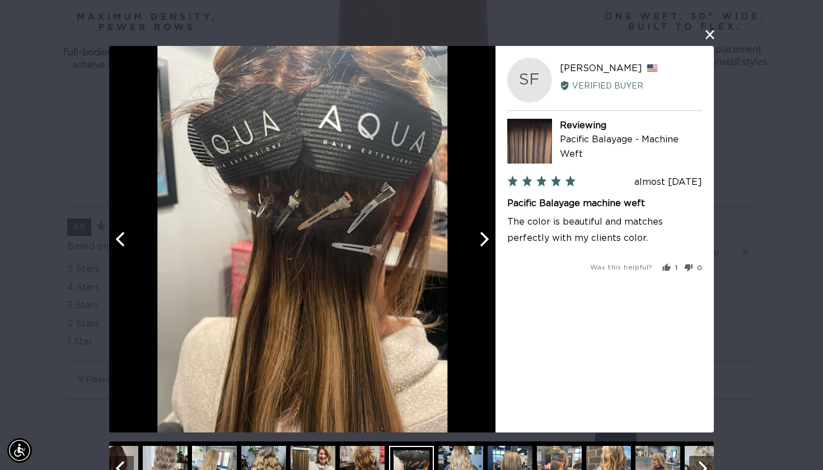
scroll to position [0, 1487]
click at [491, 243] on icon "Next" at bounding box center [483, 239] width 15 height 15
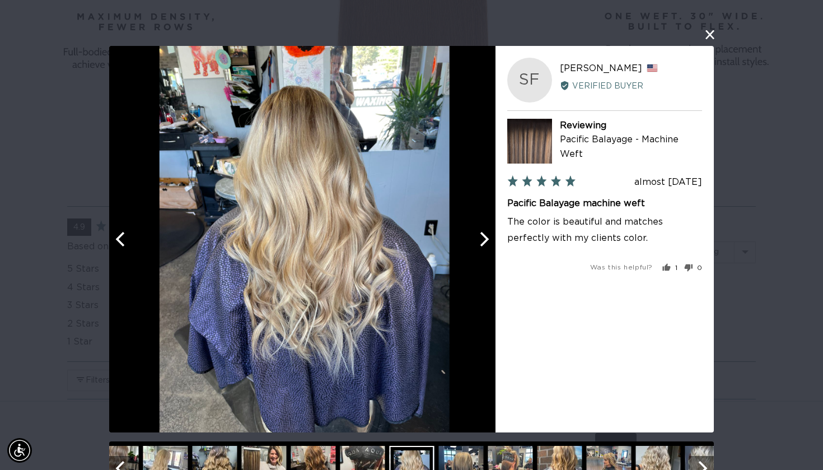
click at [491, 243] on icon "Next" at bounding box center [483, 239] width 15 height 15
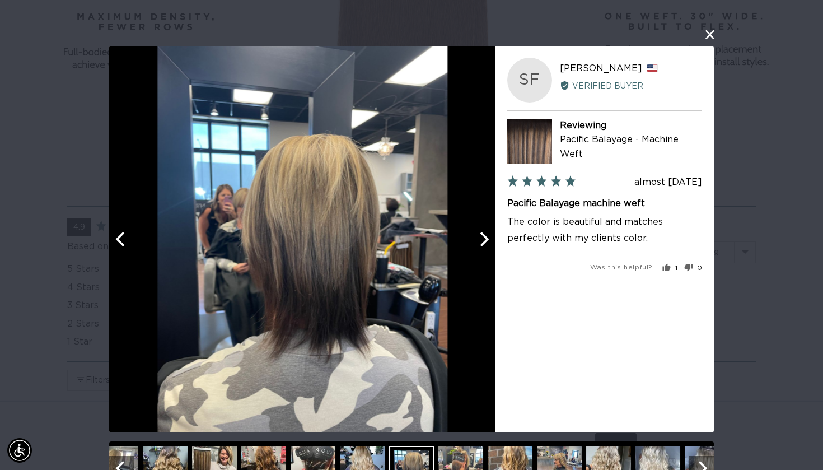
click at [491, 244] on icon "Next" at bounding box center [483, 239] width 15 height 15
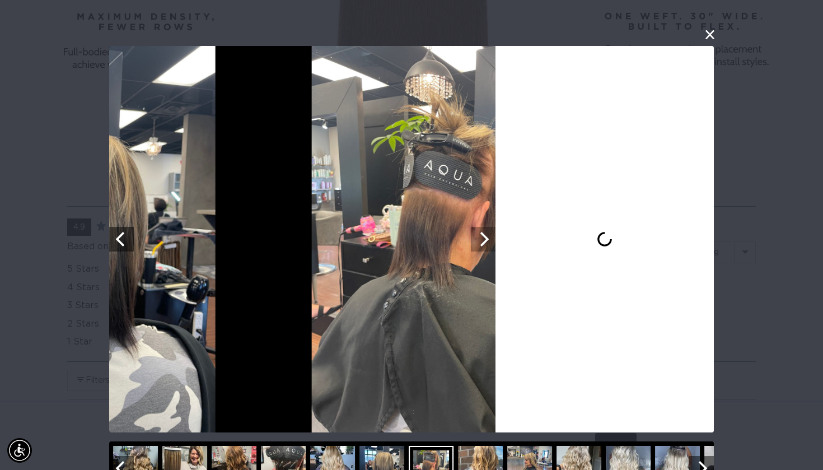
scroll to position [0, 0]
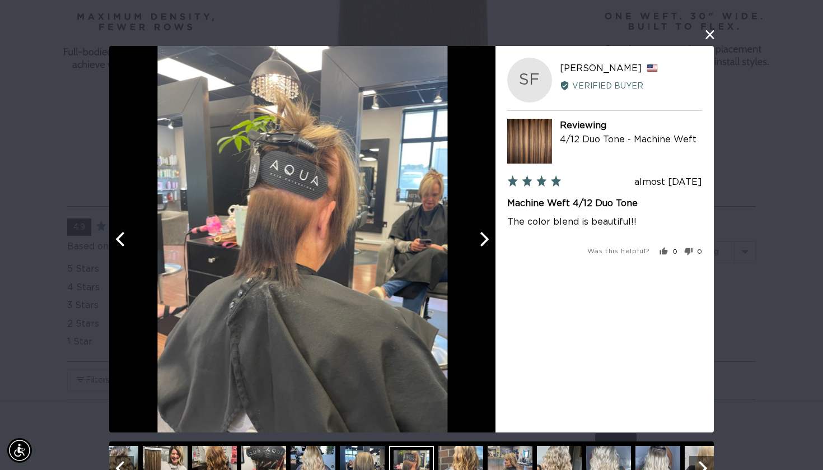
click at [491, 244] on icon "Next" at bounding box center [483, 239] width 15 height 15
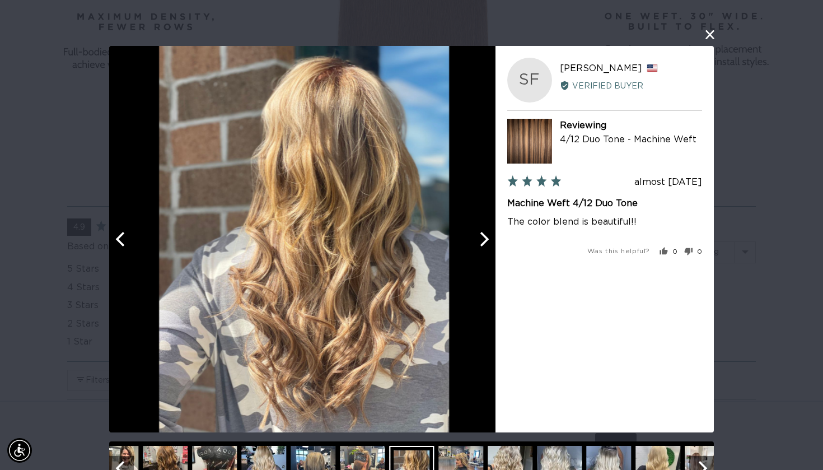
click at [491, 244] on icon "Next" at bounding box center [483, 239] width 15 height 15
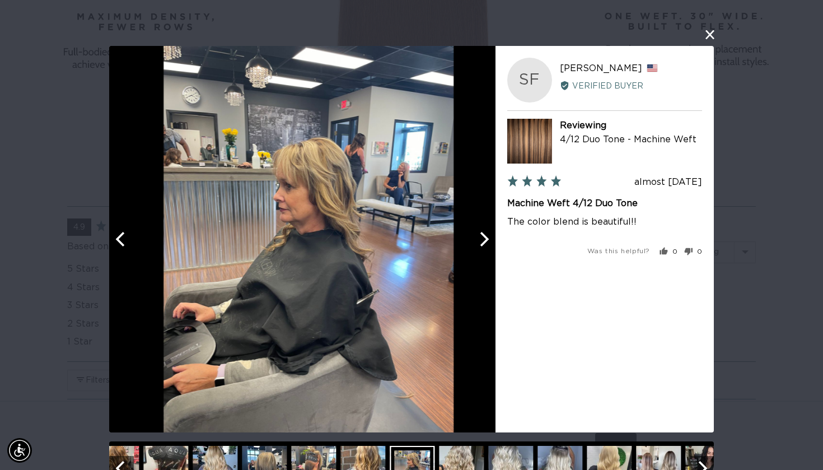
click at [491, 244] on icon "Next" at bounding box center [483, 239] width 15 height 15
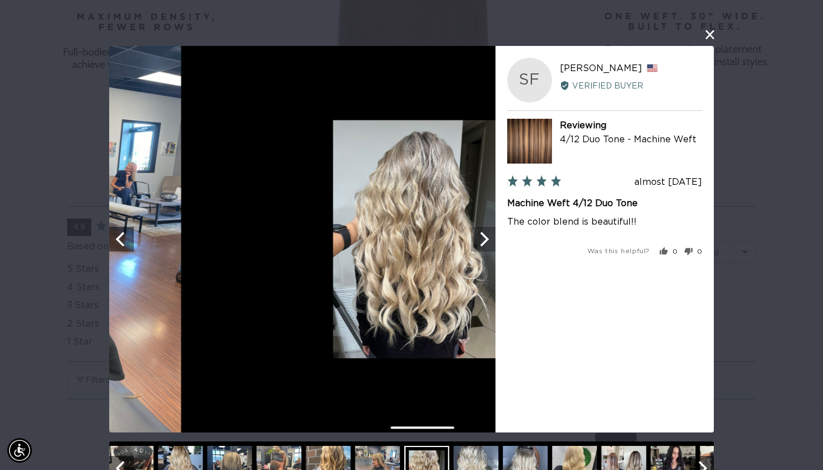
scroll to position [0, 744]
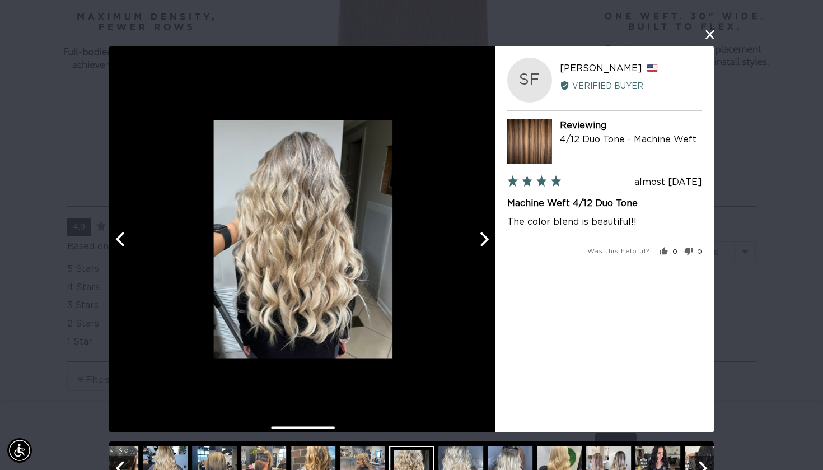
click at [491, 244] on icon "Next" at bounding box center [483, 239] width 15 height 15
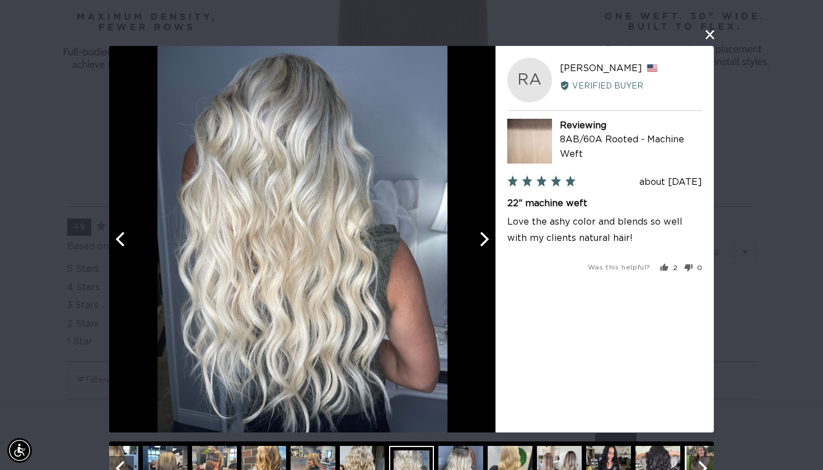
scroll to position [0, 0]
click at [706, 31] on button "close this modal window" at bounding box center [709, 34] width 13 height 13
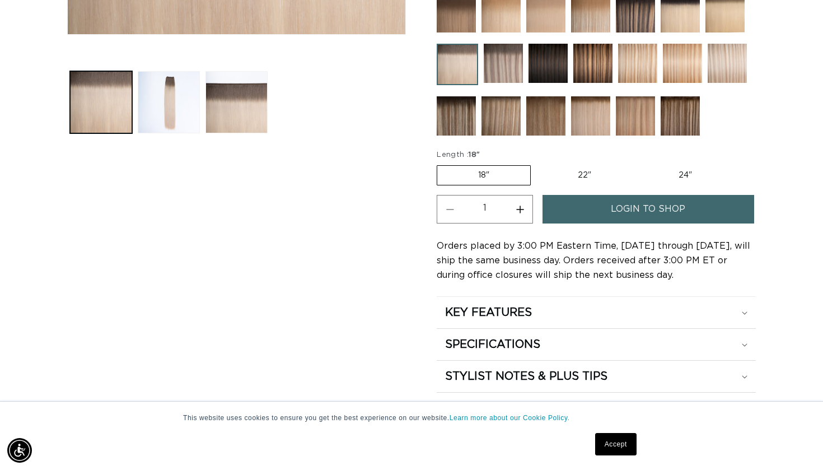
scroll to position [485, 0]
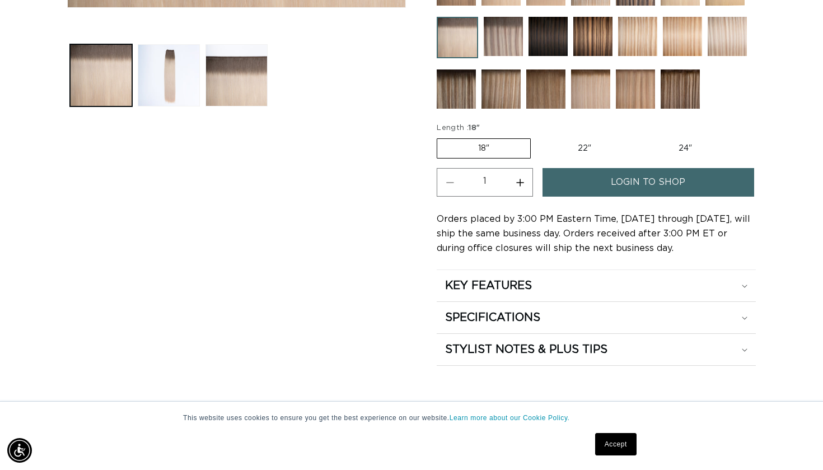
click at [678, 144] on label "24" Variant sold out or unavailable" at bounding box center [685, 148] width 95 height 19
click at [638, 137] on input "24" Variant sold out or unavailable" at bounding box center [638, 136] width 1 height 1
radio input "true"
drag, startPoint x: 632, startPoint y: 183, endPoint x: 620, endPoint y: 207, distance: 27.0
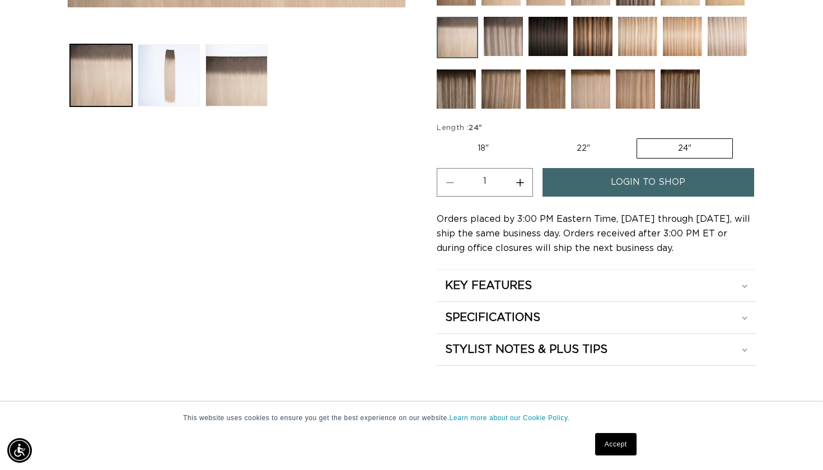
click at [610, 194] on link "login to shop" at bounding box center [649, 182] width 212 height 29
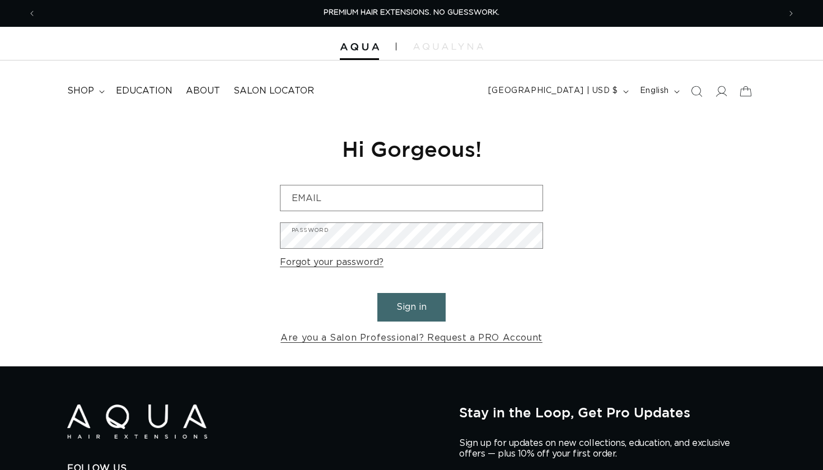
drag, startPoint x: 0, startPoint y: 0, endPoint x: 490, endPoint y: 181, distance: 522.5
click at [490, 181] on div "Reset your password We will send you an email to reset your password Email Subm…" at bounding box center [412, 240] width 280 height 251
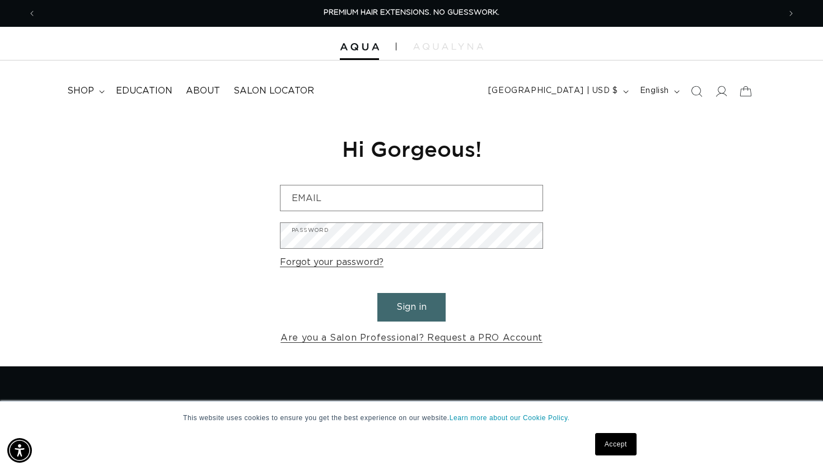
click at [477, 211] on form "Email Password Forgot your password? Sign in Are you a Salon Professional? Requ…" at bounding box center [411, 265] width 263 height 161
